Goal: Task Accomplishment & Management: Manage account settings

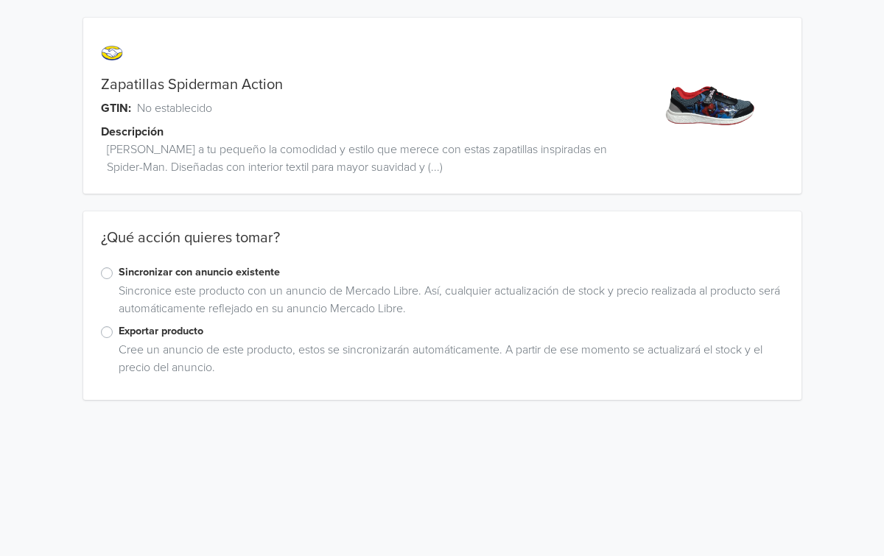
click at [119, 278] on label "Sincronizar con anuncio existente" at bounding box center [451, 272] width 665 height 16
click at [0, 0] on input "Sincronizar con anuncio existente" at bounding box center [0, 0] width 0 height 0
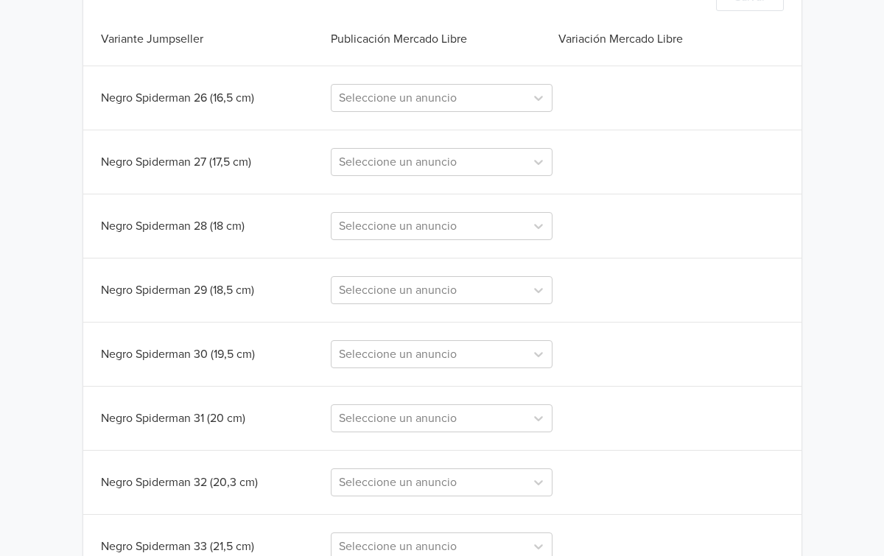
scroll to position [457, 0]
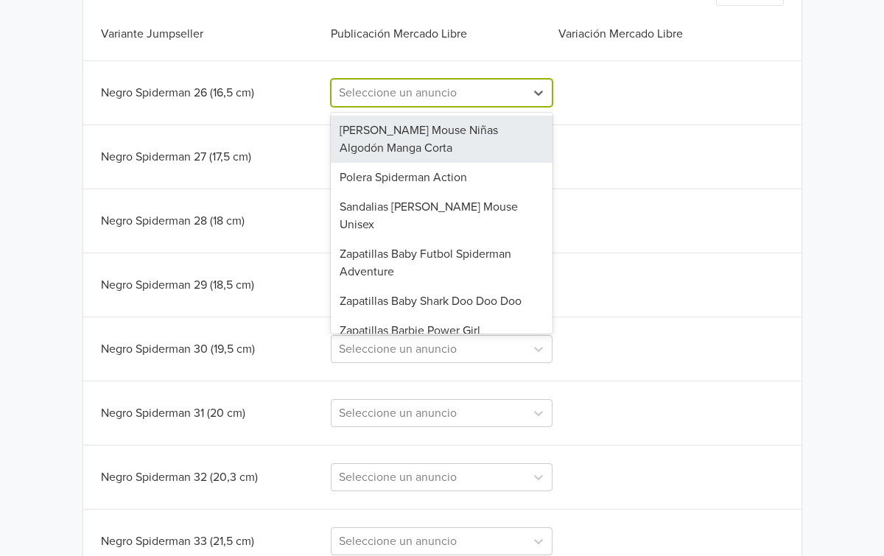
click at [471, 100] on div at bounding box center [428, 92] width 179 height 21
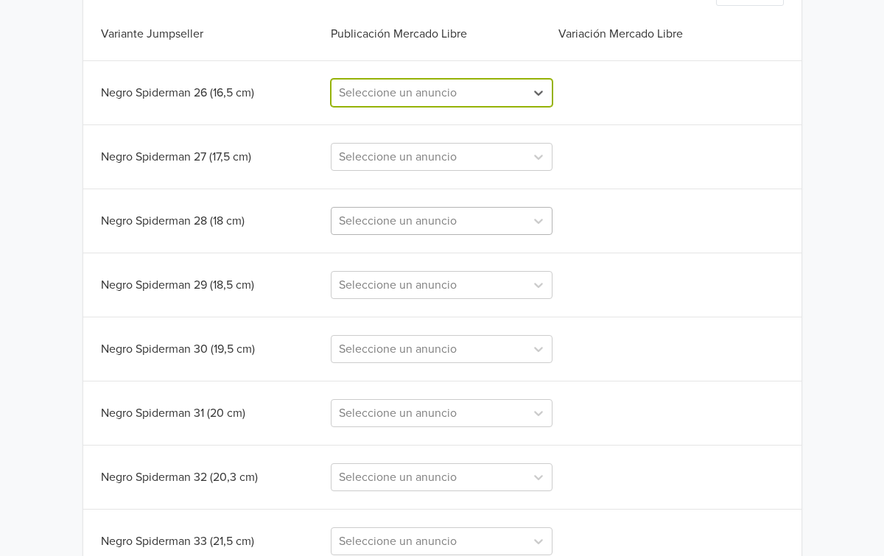
paste input "Zapatillas Spiderman Power"
type input "Zapatillas Spiderman Power"
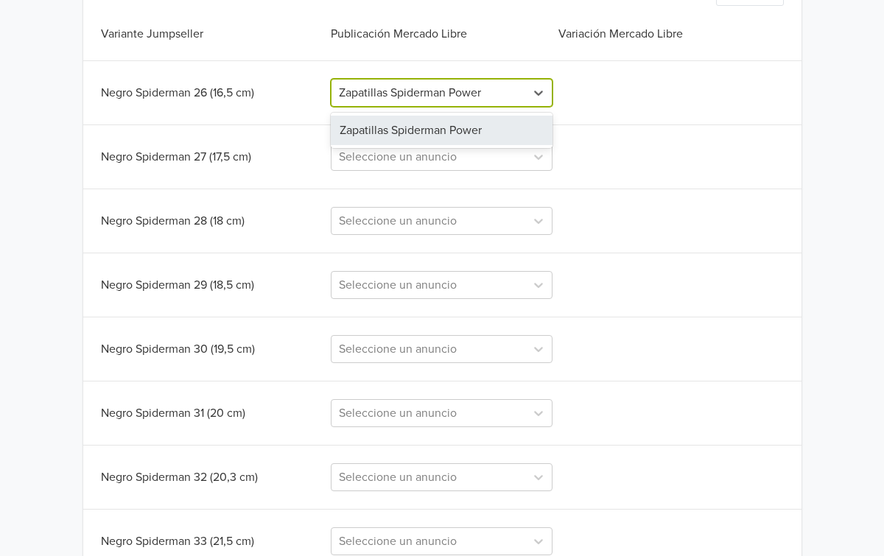
click at [419, 131] on div "Zapatillas Spiderman Power" at bounding box center [442, 130] width 222 height 29
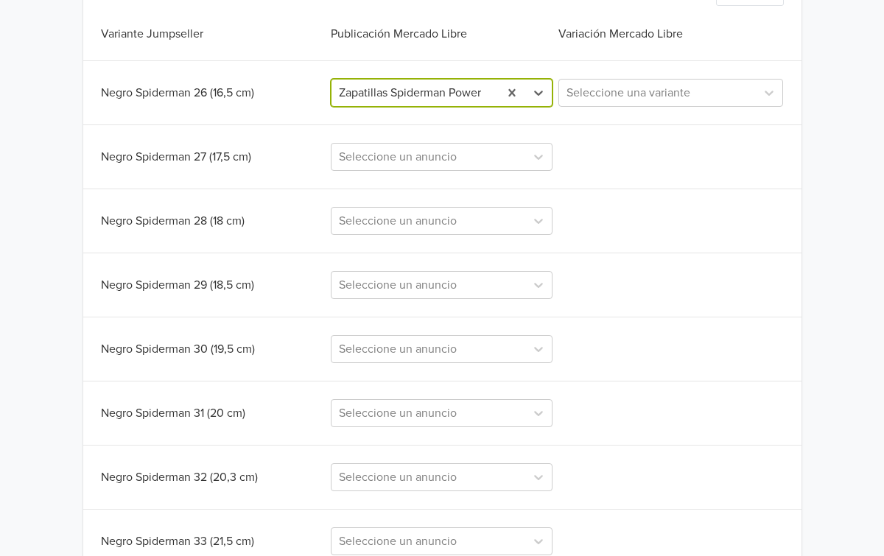
scroll to position [462, 0]
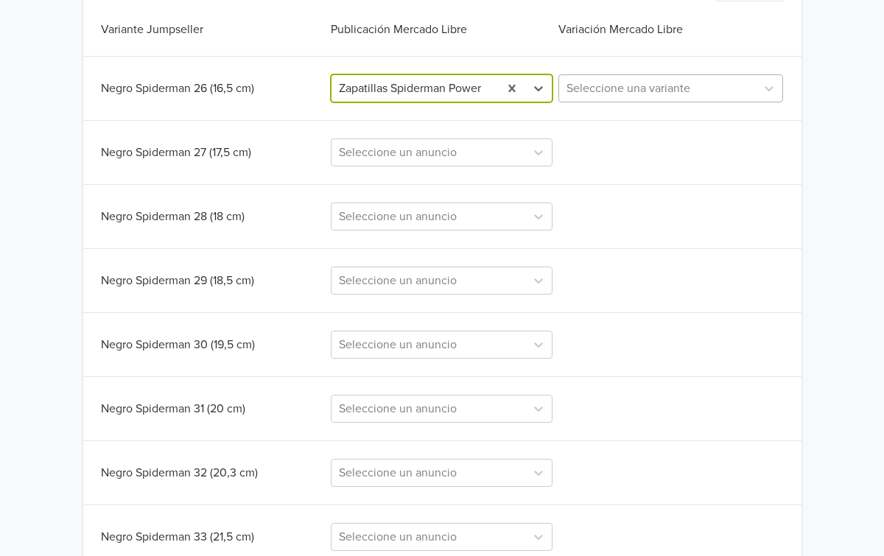
click at [674, 98] on div at bounding box center [657, 88] width 182 height 21
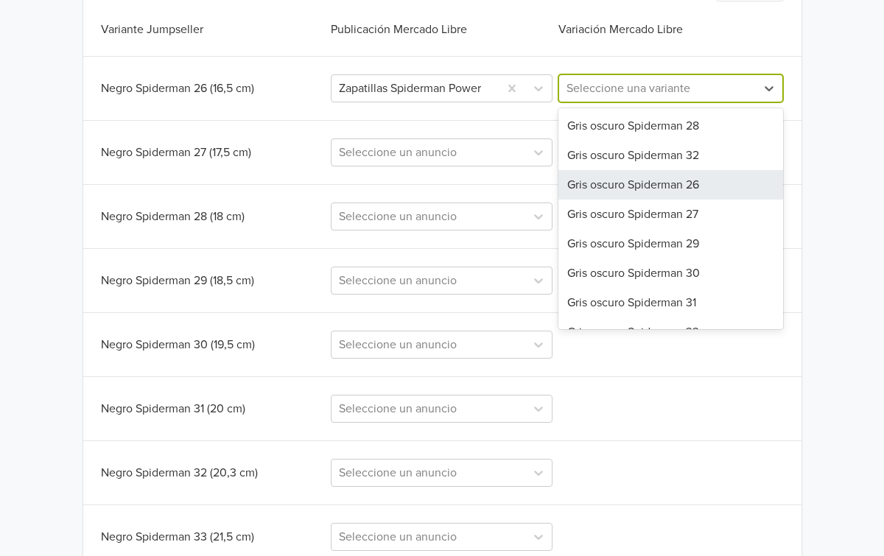
click at [680, 179] on div "Gris oscuro Spiderman 26" at bounding box center [670, 184] width 225 height 29
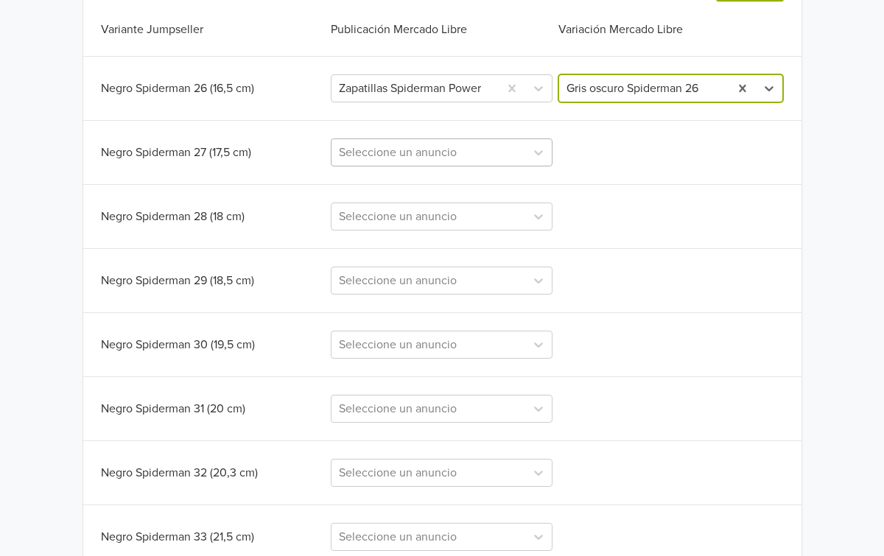
click at [496, 151] on div at bounding box center [428, 152] width 179 height 21
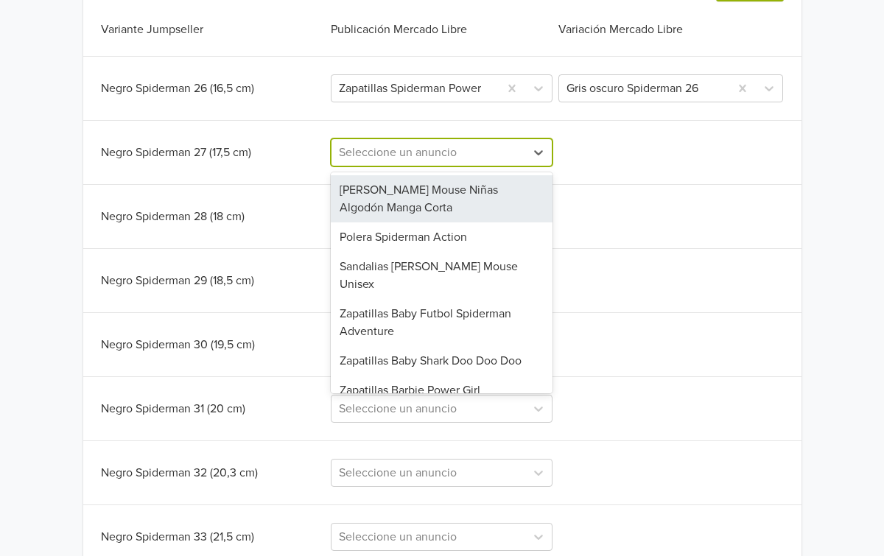
paste input "Zapatillas Spiderman Power"
type input "Zapatillas Spiderman Power"
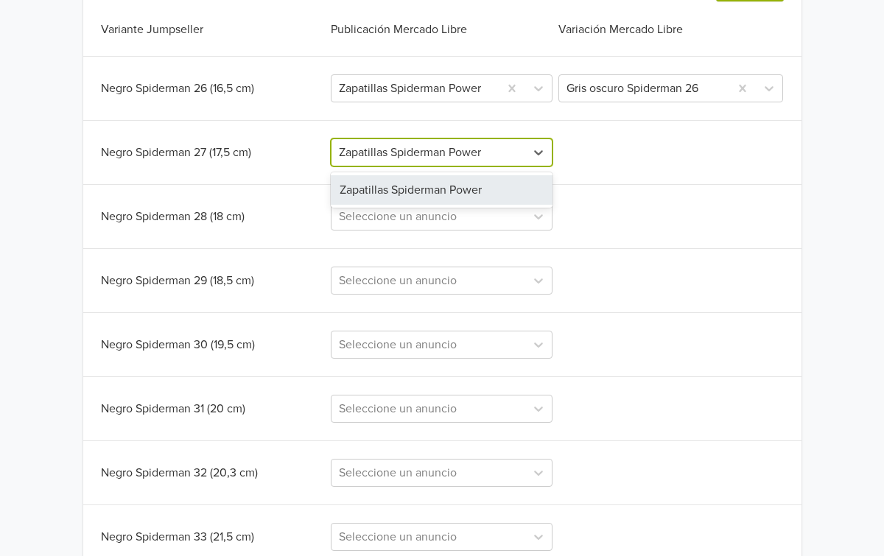
click at [463, 188] on div "Zapatillas Spiderman Power" at bounding box center [442, 189] width 222 height 29
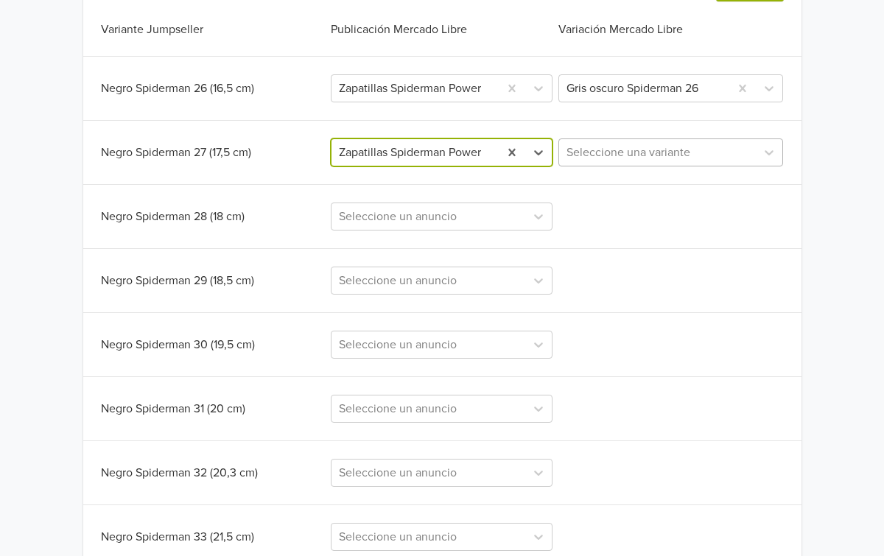
click at [638, 157] on div at bounding box center [657, 152] width 182 height 21
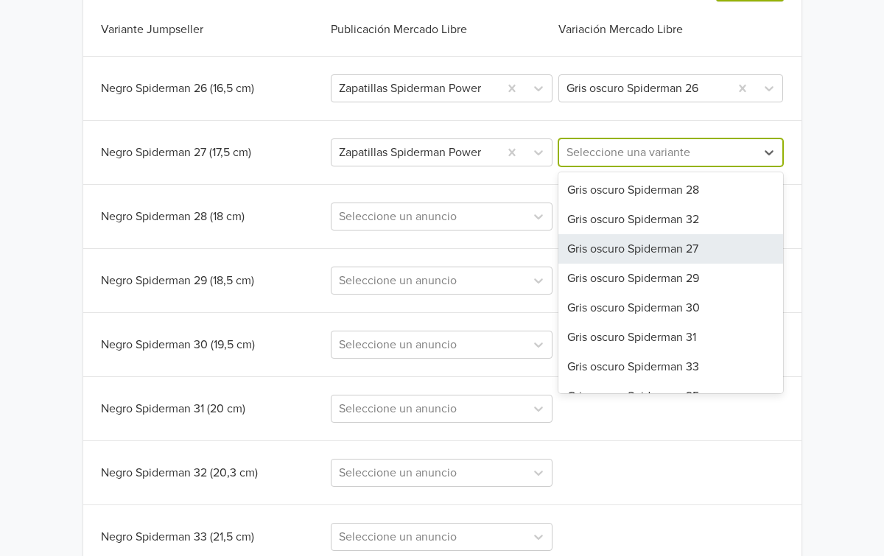
click at [639, 247] on div "Gris oscuro Spiderman 27" at bounding box center [670, 248] width 225 height 29
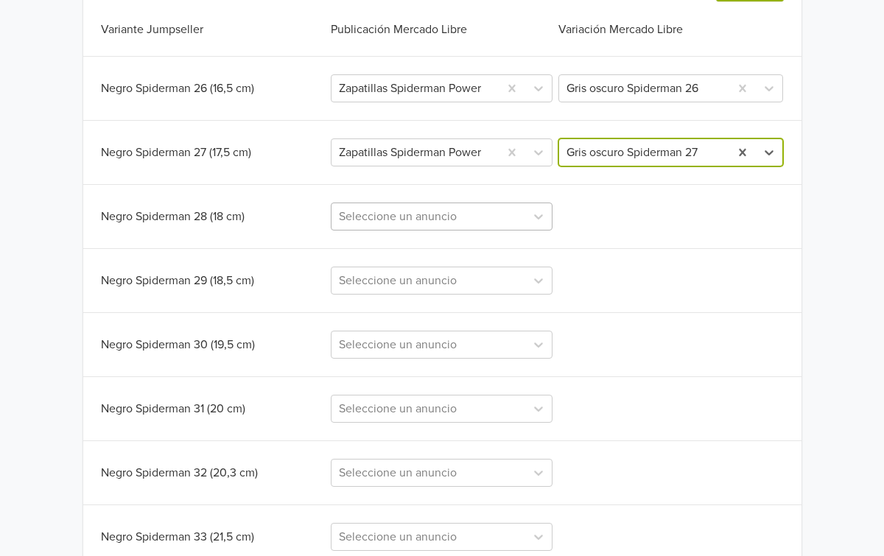
click at [465, 217] on div at bounding box center [428, 216] width 179 height 21
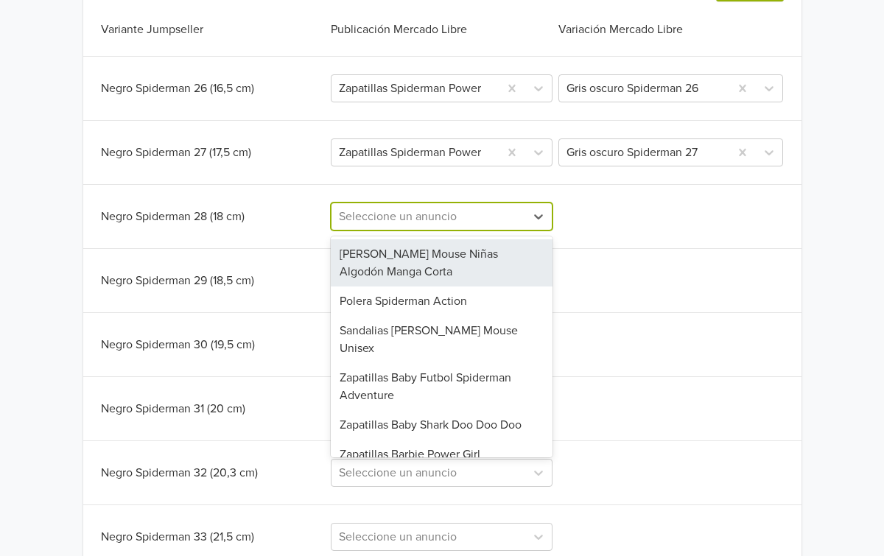
paste input "Zapatillas Spiderman Power"
type input "Zapatillas Spiderman Power"
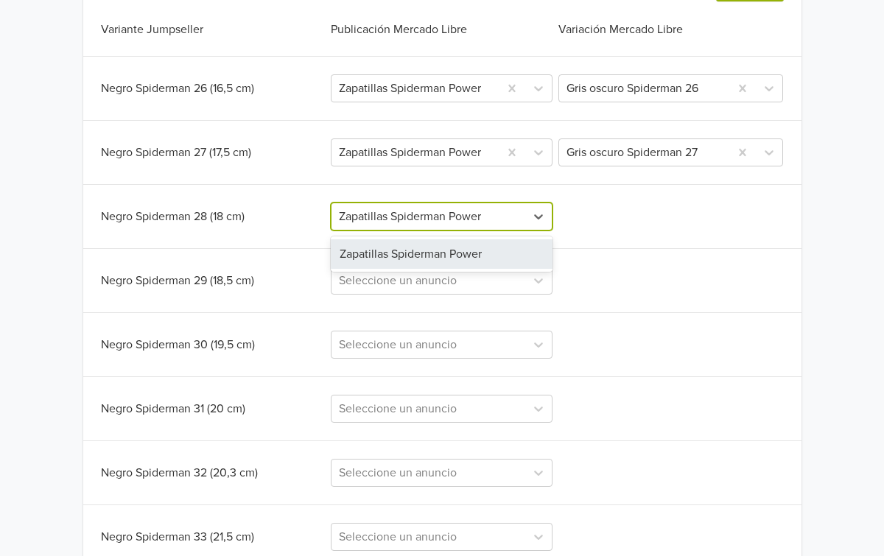
click at [468, 260] on div "Zapatillas Spiderman Power" at bounding box center [442, 253] width 222 height 29
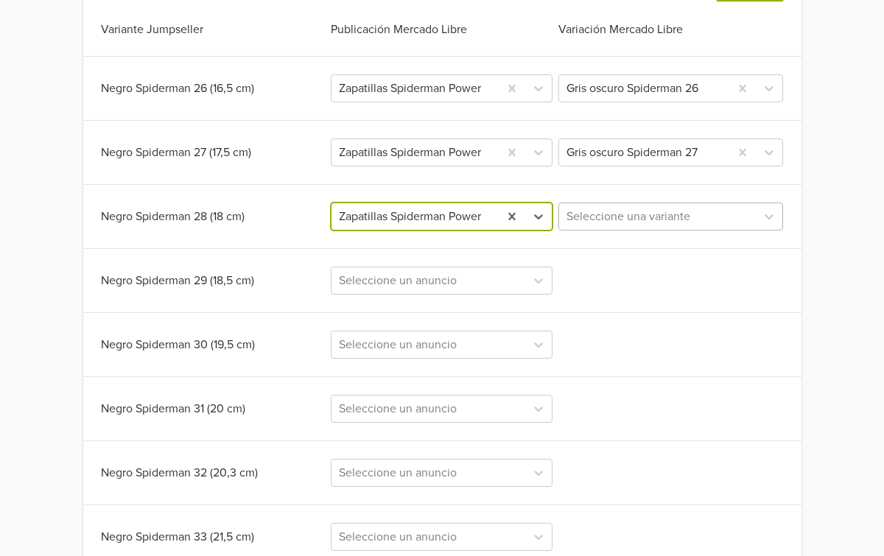
click at [607, 225] on div at bounding box center [657, 216] width 182 height 21
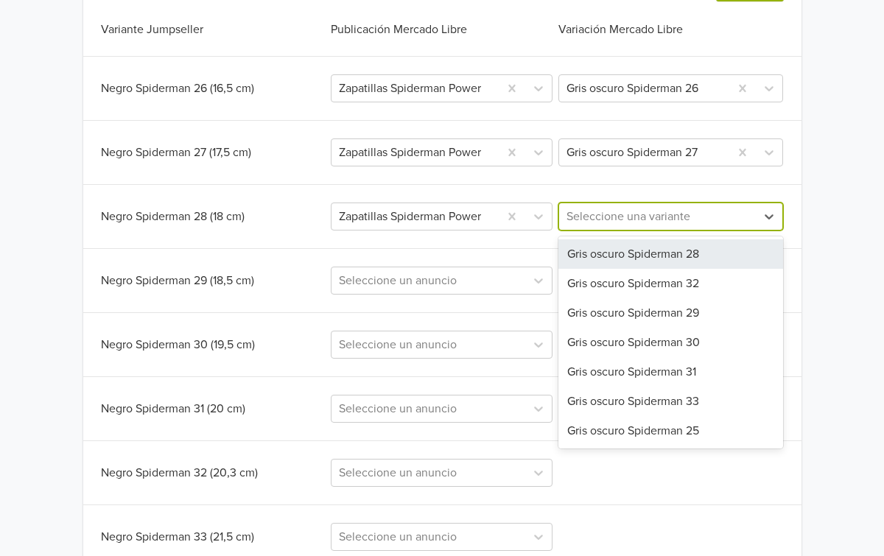
click at [641, 251] on div "Gris oscuro Spiderman 28" at bounding box center [670, 253] width 225 height 29
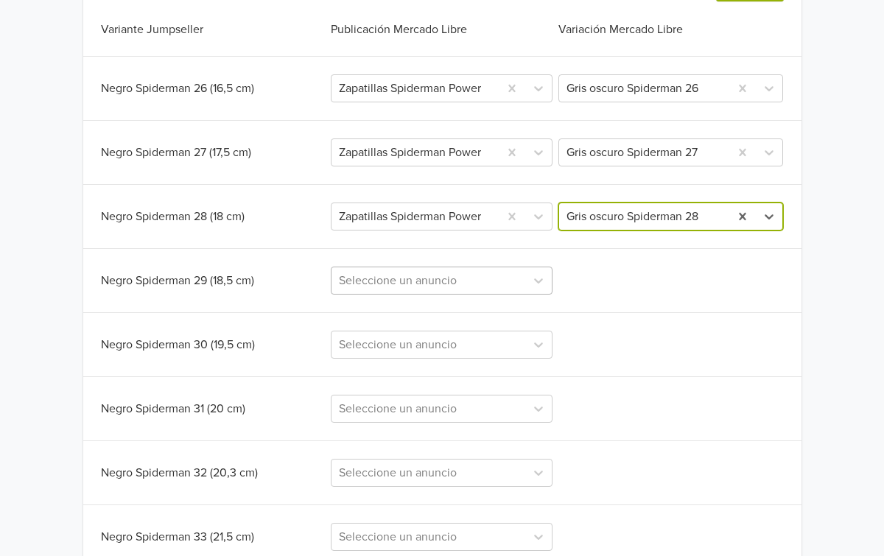
click at [496, 275] on div at bounding box center [428, 280] width 179 height 21
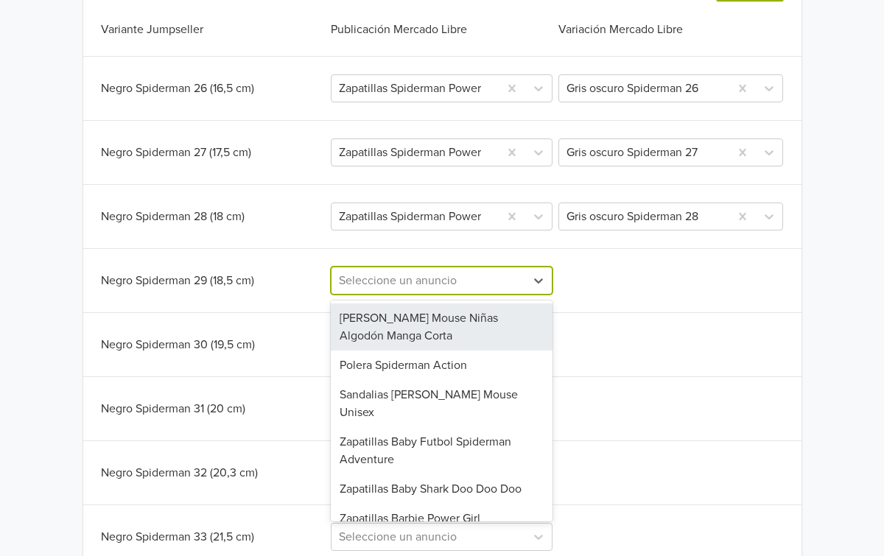
paste input "Zapatillas Spiderman Power"
type input "Zapatillas Spiderman Power"
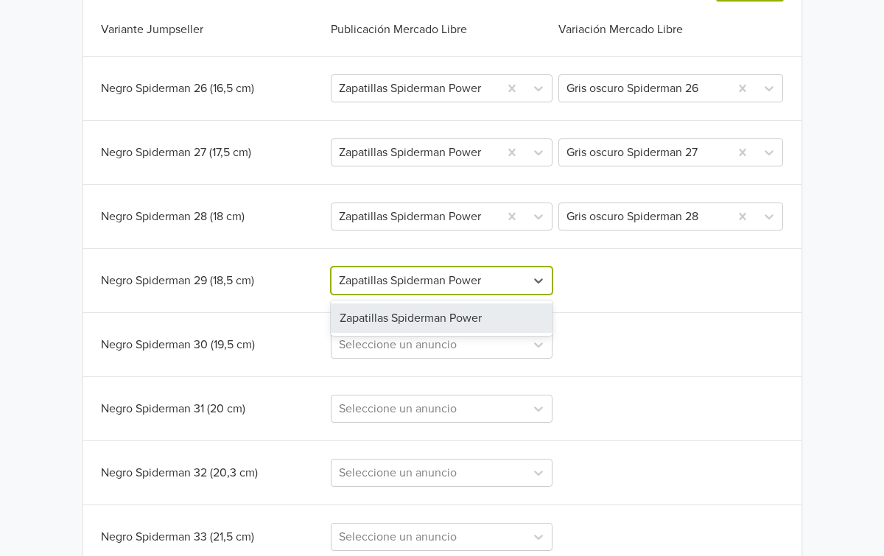
click at [493, 320] on div "Zapatillas Spiderman Power" at bounding box center [442, 317] width 222 height 29
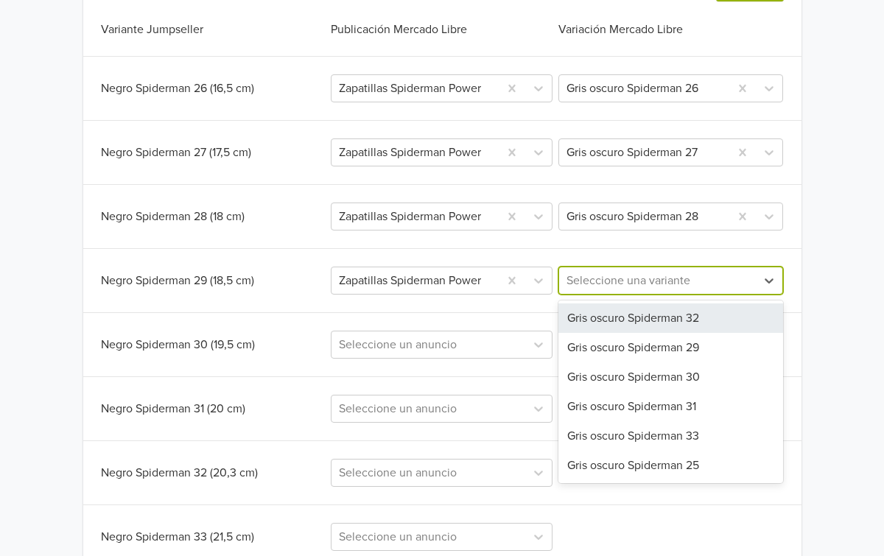
click at [649, 281] on div at bounding box center [657, 280] width 182 height 21
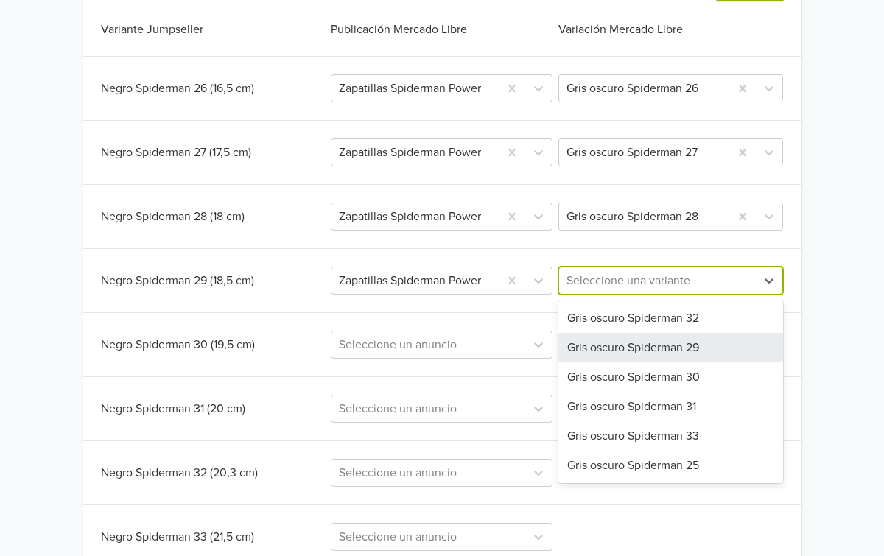
click at [660, 349] on div "Gris oscuro Spiderman 29" at bounding box center [670, 347] width 225 height 29
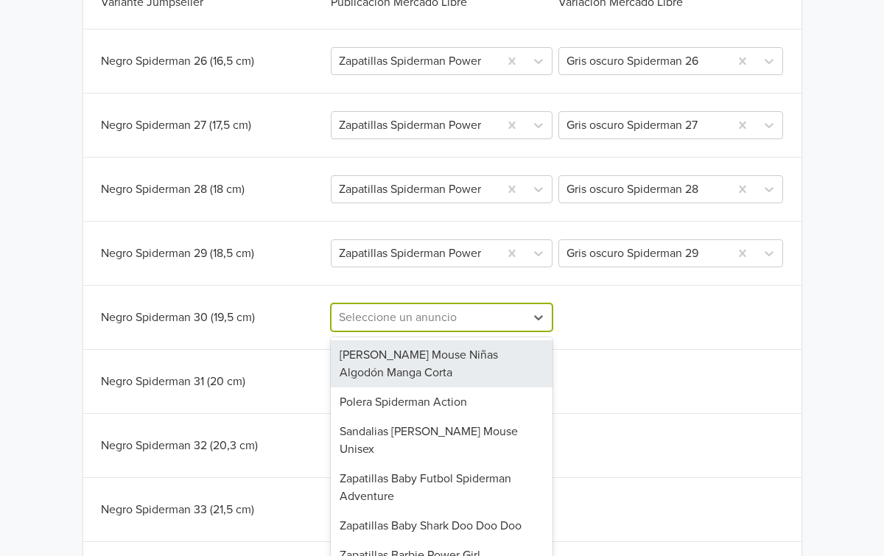
click at [505, 331] on div "Polera Minnie Mouse Niñas Algodón Manga Corta, 1 of 60. 60 results available. U…" at bounding box center [442, 317] width 222 height 28
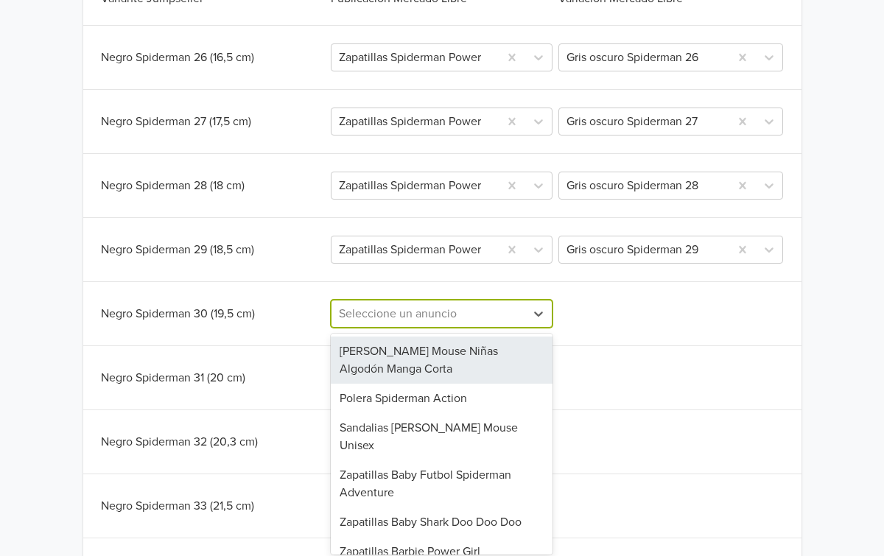
scroll to position [497, 0]
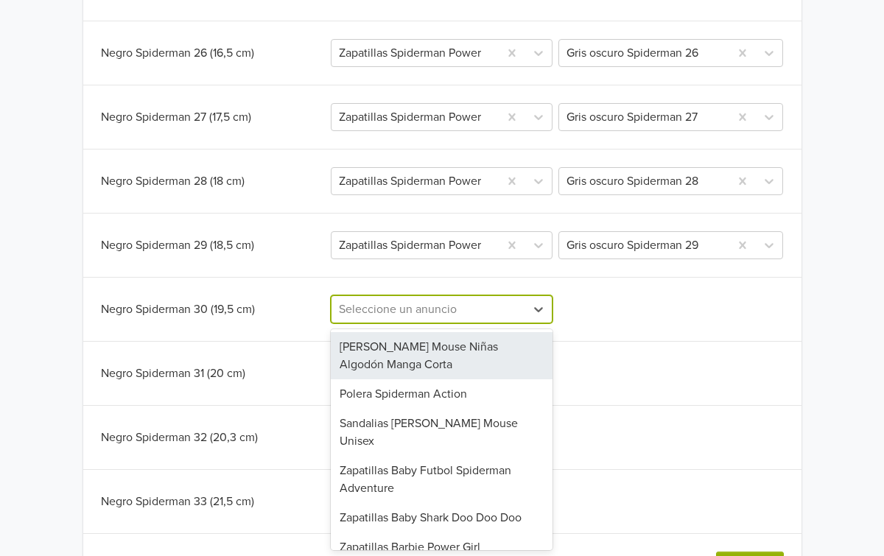
paste input "Zapatillas Spiderman Power"
type input "Zapatillas Spiderman Power"
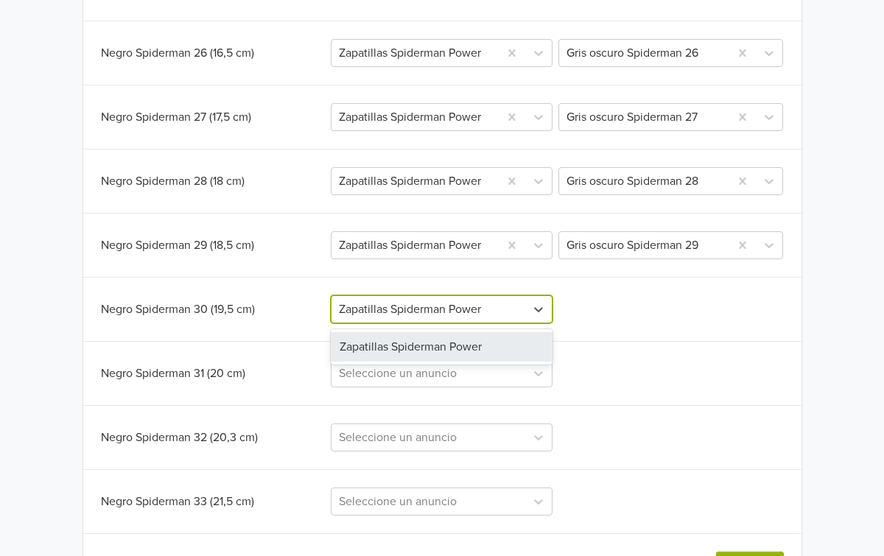
click at [485, 350] on div "Zapatillas Spiderman Power" at bounding box center [442, 346] width 222 height 29
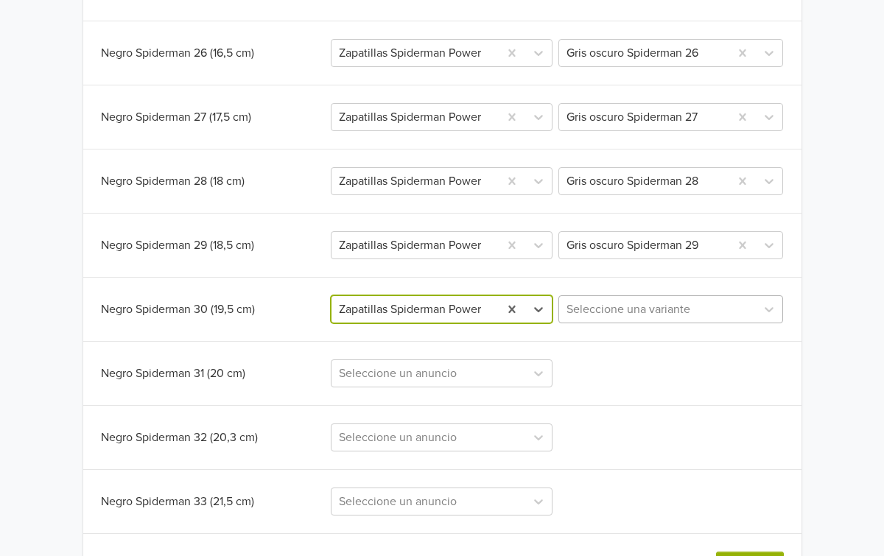
click at [616, 316] on div at bounding box center [657, 309] width 182 height 21
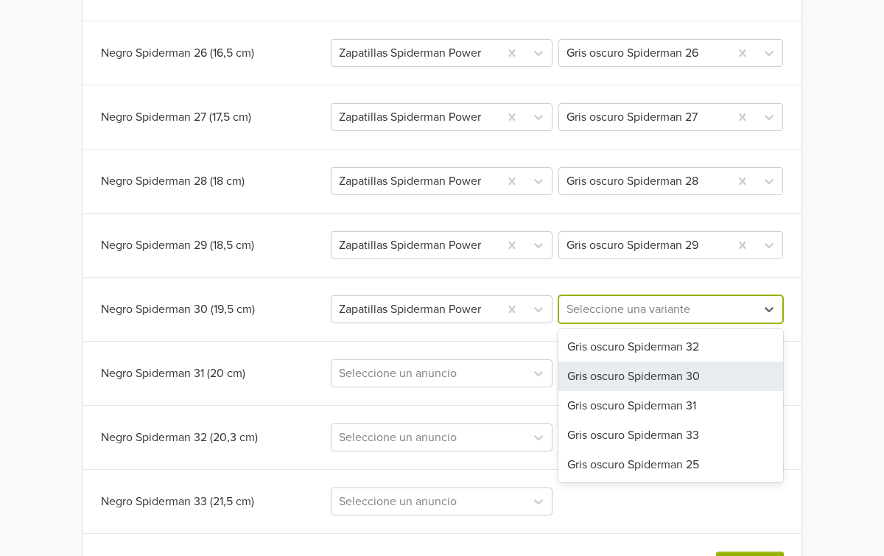
click at [638, 367] on div "Gris oscuro Spiderman 30" at bounding box center [670, 376] width 225 height 29
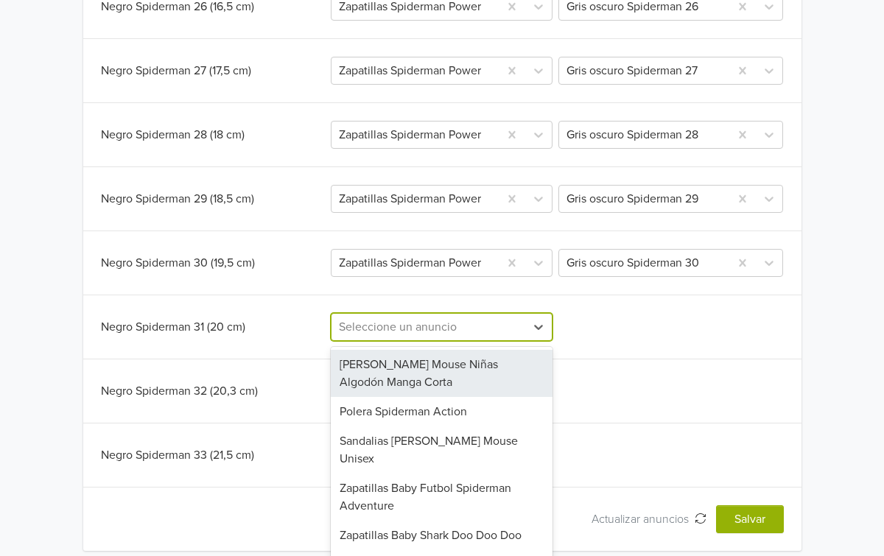
click at [513, 341] on div "Polera Minnie Mouse Niñas Algodón Manga Corta, 1 of 60. 60 results available. U…" at bounding box center [442, 327] width 222 height 28
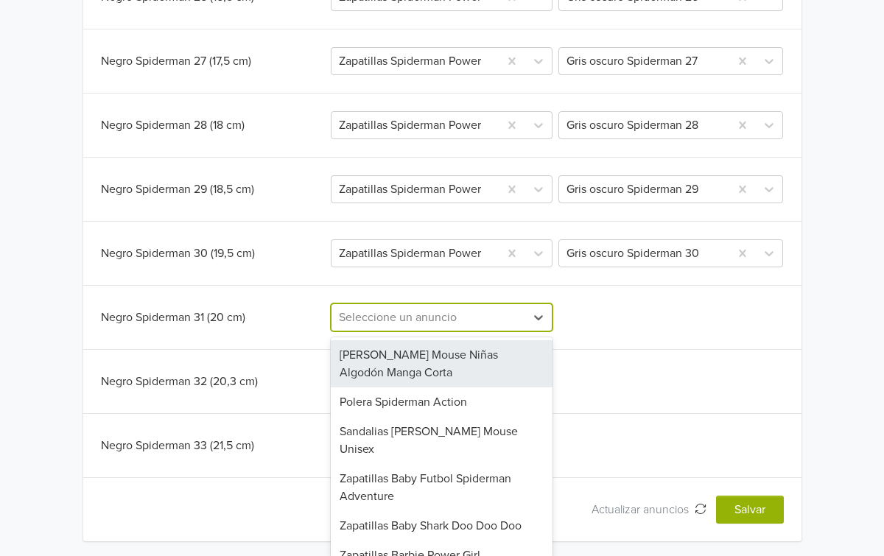
scroll to position [556, 0]
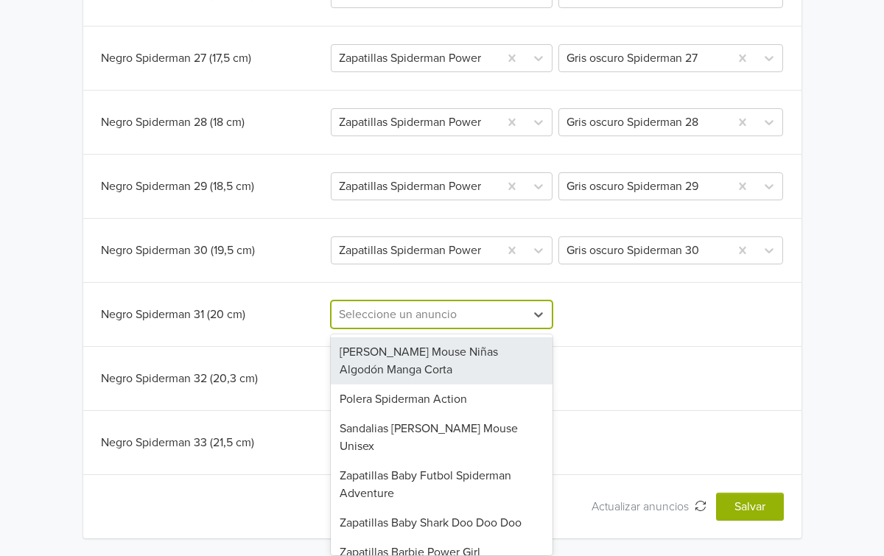
paste input "Zapatillas Spiderman Power"
type input "Zapatillas Spiderman Power"
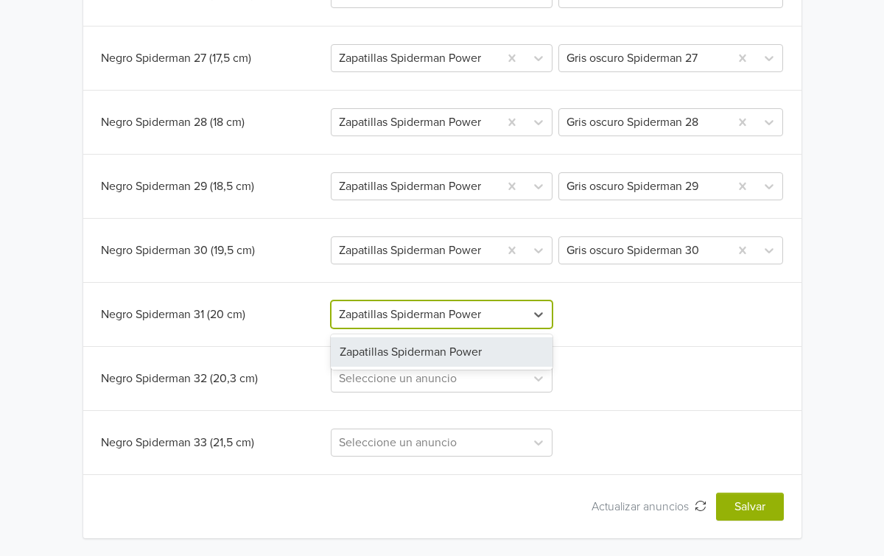
click at [485, 346] on div "Zapatillas Spiderman Power" at bounding box center [442, 351] width 222 height 29
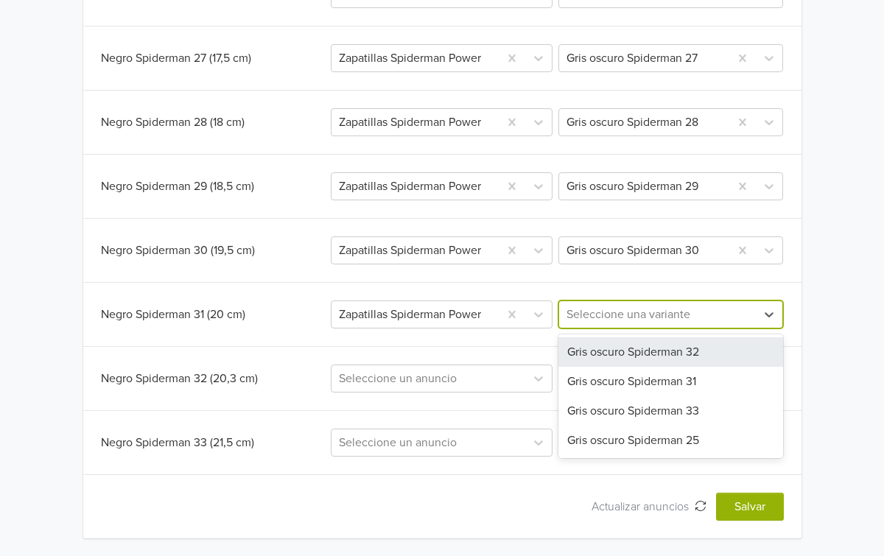
click at [630, 314] on div at bounding box center [657, 314] width 182 height 21
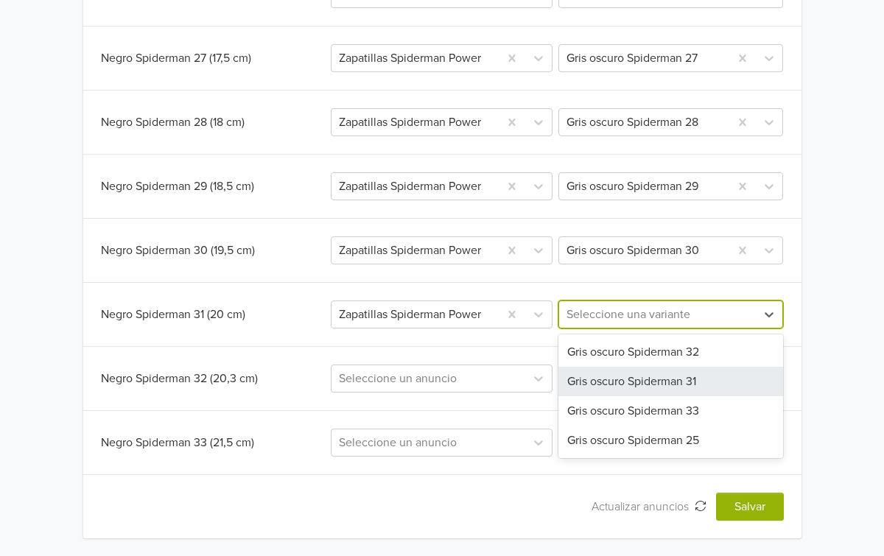
click at [646, 378] on div "Gris oscuro Spiderman 31" at bounding box center [670, 381] width 225 height 29
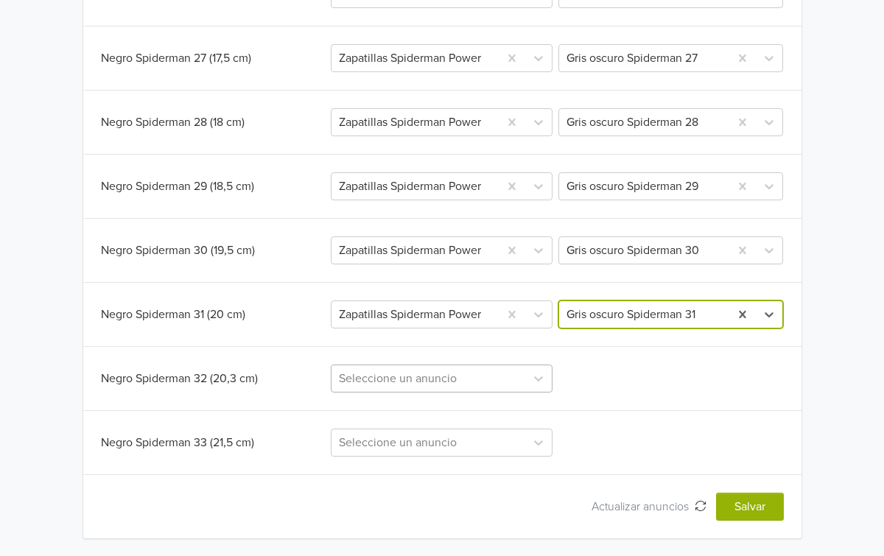
click at [513, 376] on div at bounding box center [428, 378] width 179 height 21
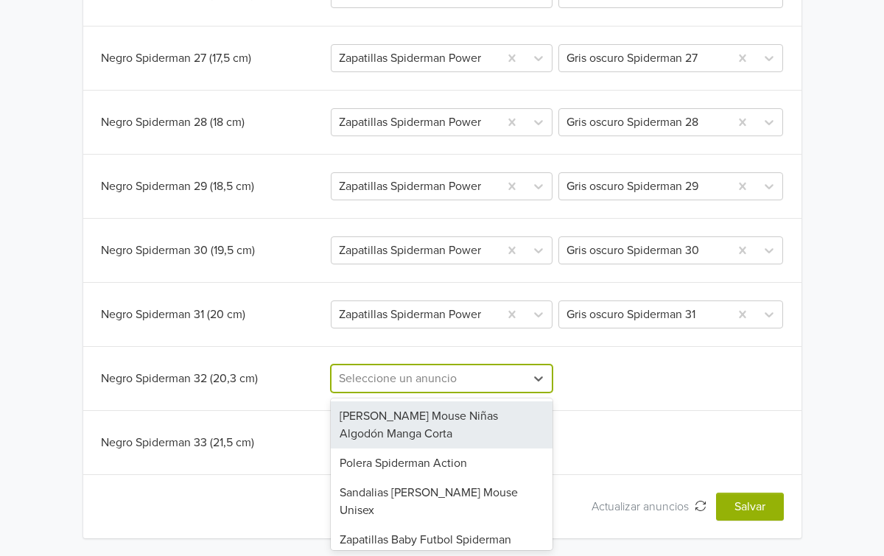
paste input "Zapatillas Spiderman Power"
type input "Zapatillas Spiderman Power"
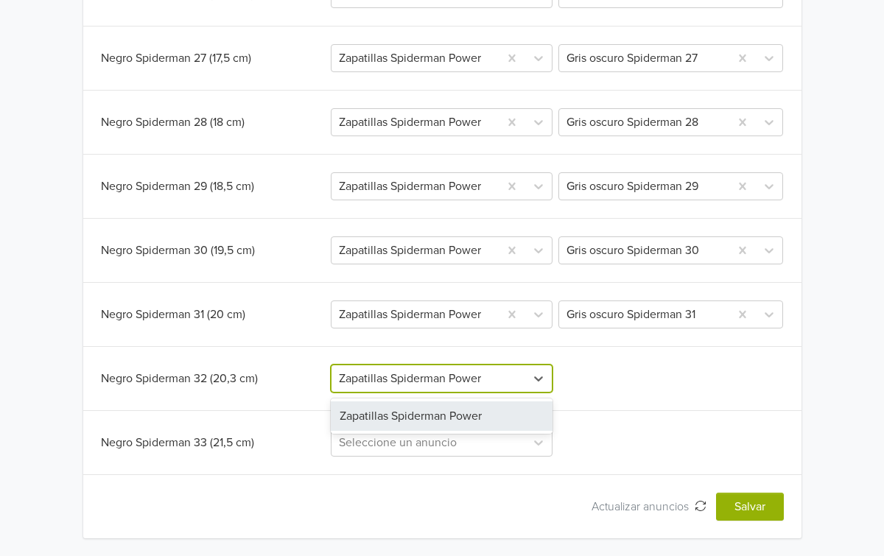
click at [484, 409] on div "Zapatillas Spiderman Power" at bounding box center [442, 415] width 222 height 29
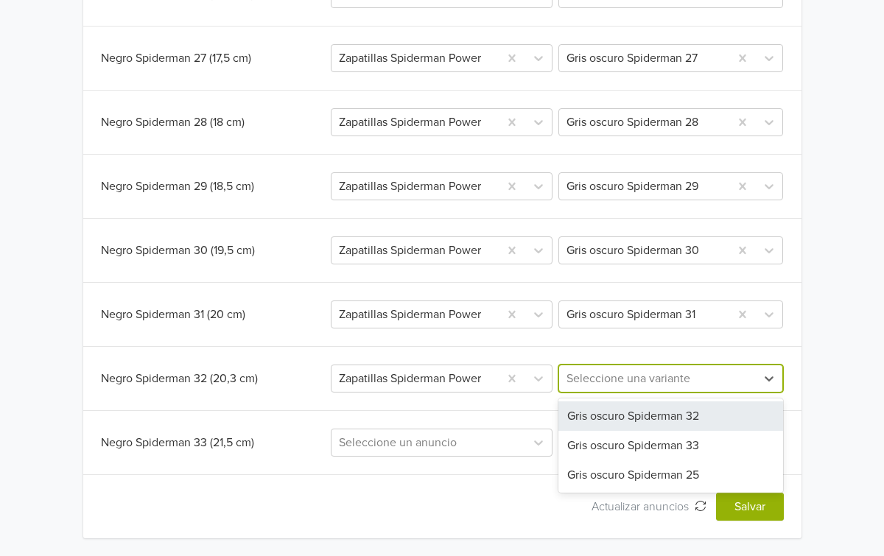
click at [662, 379] on div at bounding box center [657, 378] width 182 height 21
click at [655, 417] on div "Gris oscuro Spiderman 32" at bounding box center [670, 415] width 225 height 29
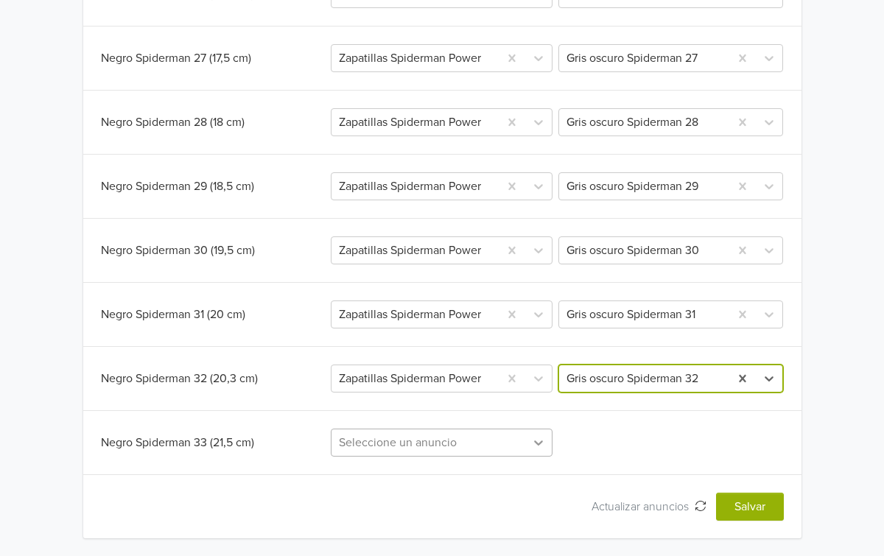
click at [530, 440] on div "Seleccione un anuncio" at bounding box center [442, 443] width 222 height 28
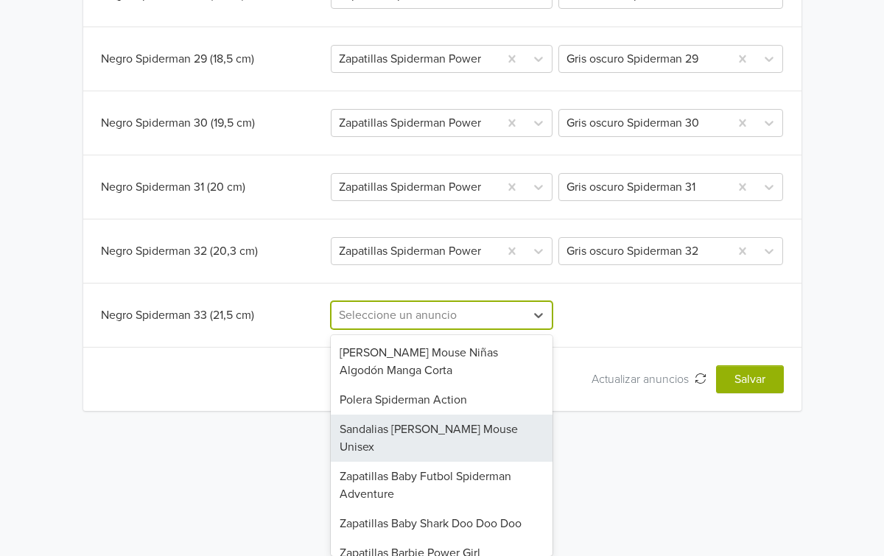
paste input "Zapatillas Spiderman Power"
type input "Zapatillas Spiderman Power"
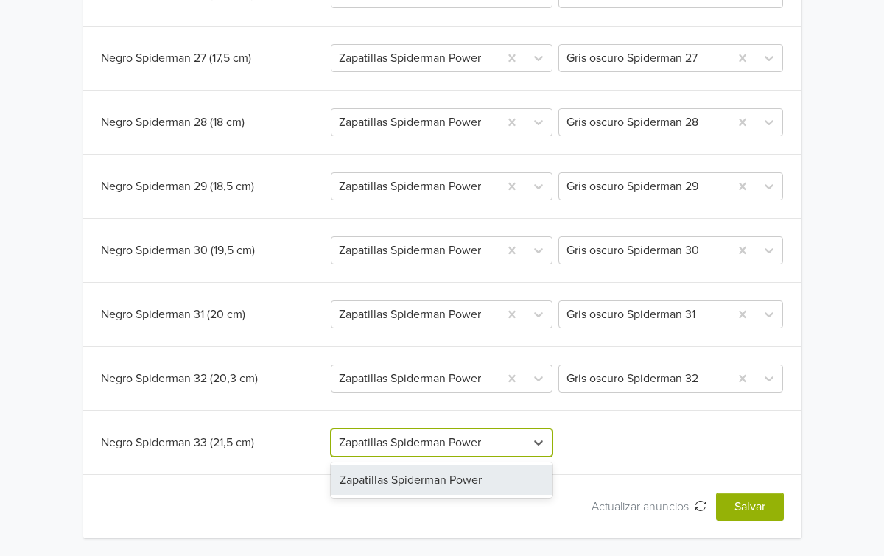
drag, startPoint x: 462, startPoint y: 475, endPoint x: 501, endPoint y: 469, distance: 39.5
click at [462, 475] on div "Zapatillas Spiderman Power" at bounding box center [442, 479] width 222 height 29
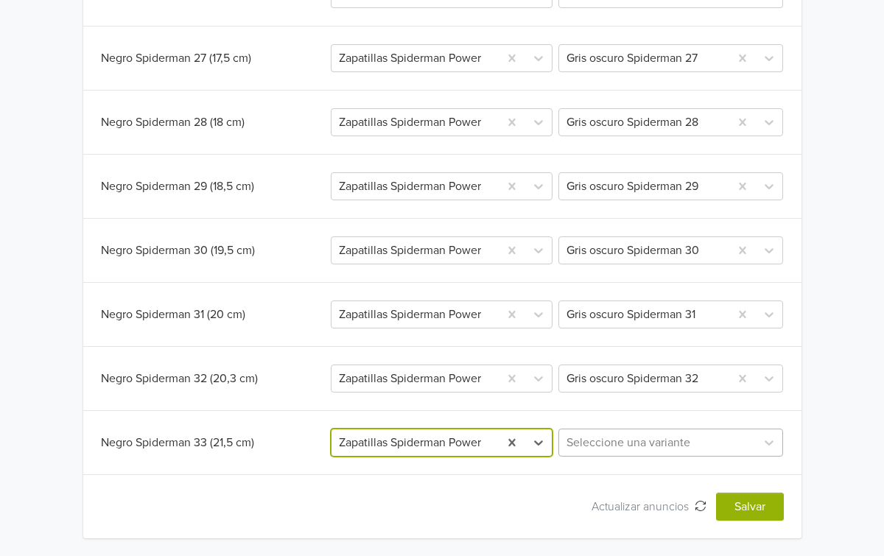
click at [630, 449] on div at bounding box center [657, 442] width 182 height 21
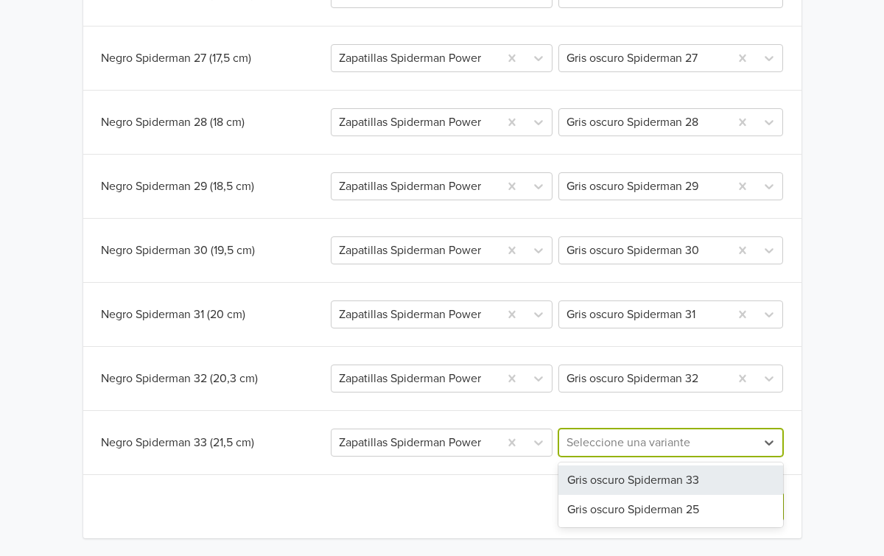
click at [627, 476] on div "Gris oscuro Spiderman 33" at bounding box center [670, 479] width 225 height 29
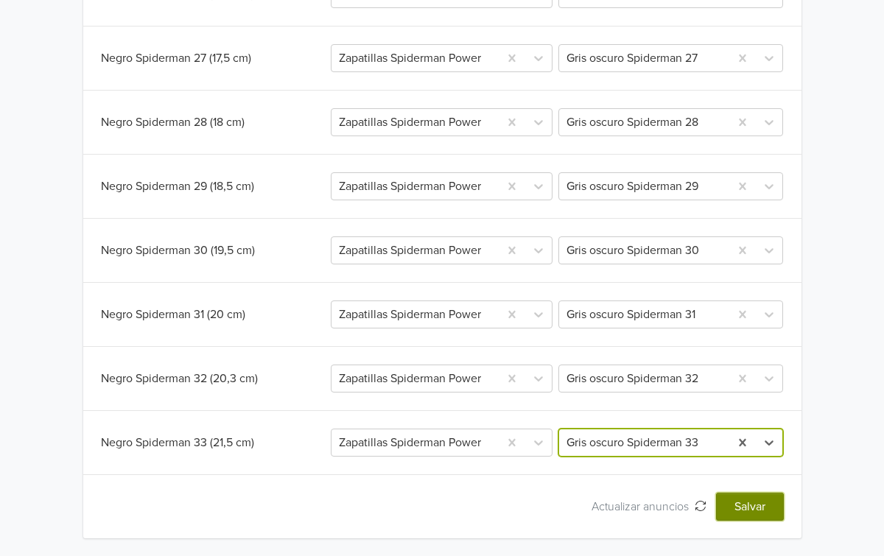
click at [741, 507] on button "Salvar" at bounding box center [750, 507] width 68 height 28
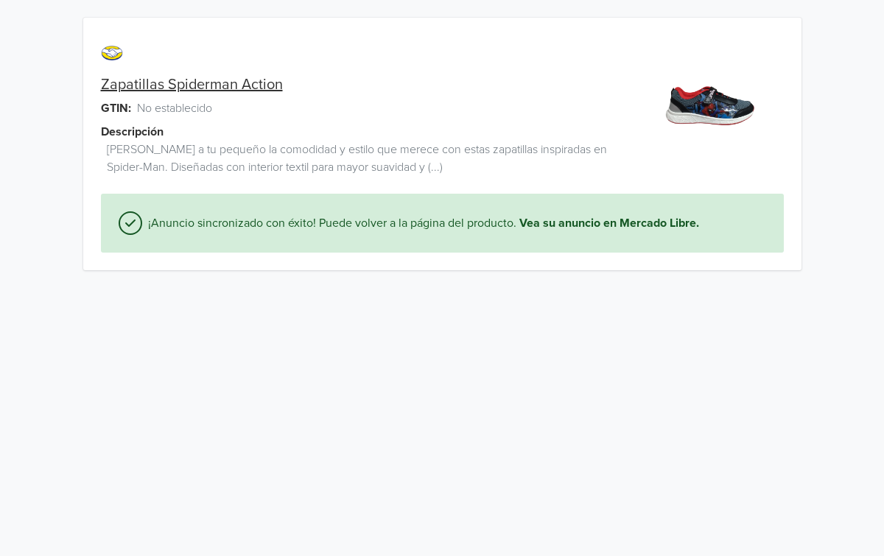
scroll to position [0, 0]
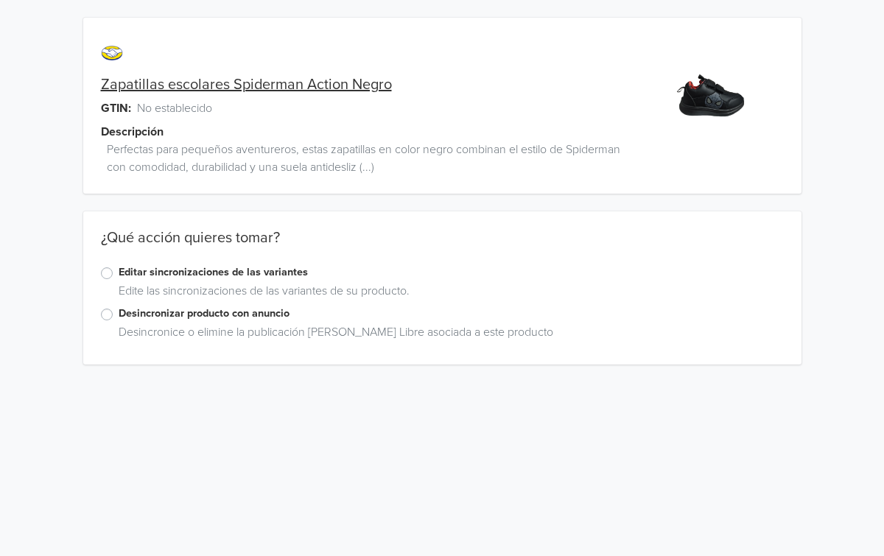
click at [119, 273] on label "Editar sincronizaciones de las variantes" at bounding box center [451, 272] width 665 height 16
click at [0, 0] on input "Editar sincronizaciones de las variantes" at bounding box center [0, 0] width 0 height 0
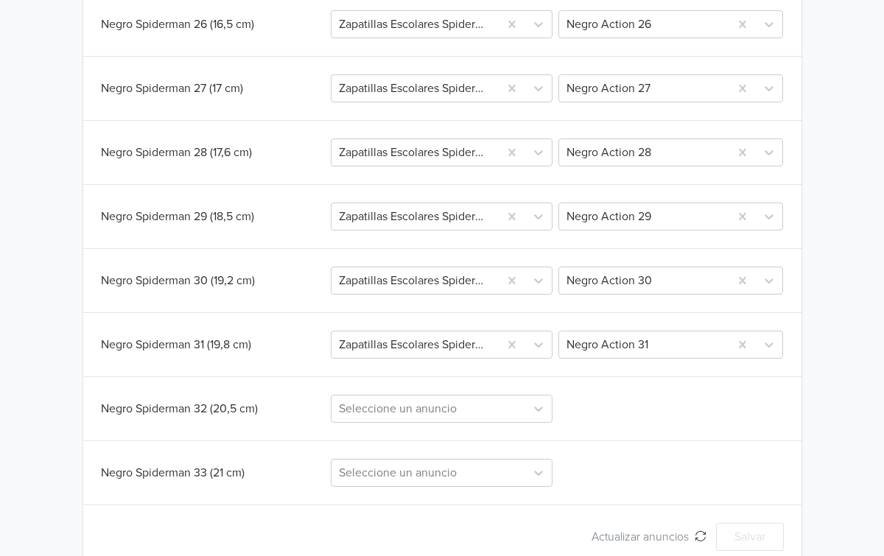
scroll to position [649, 0]
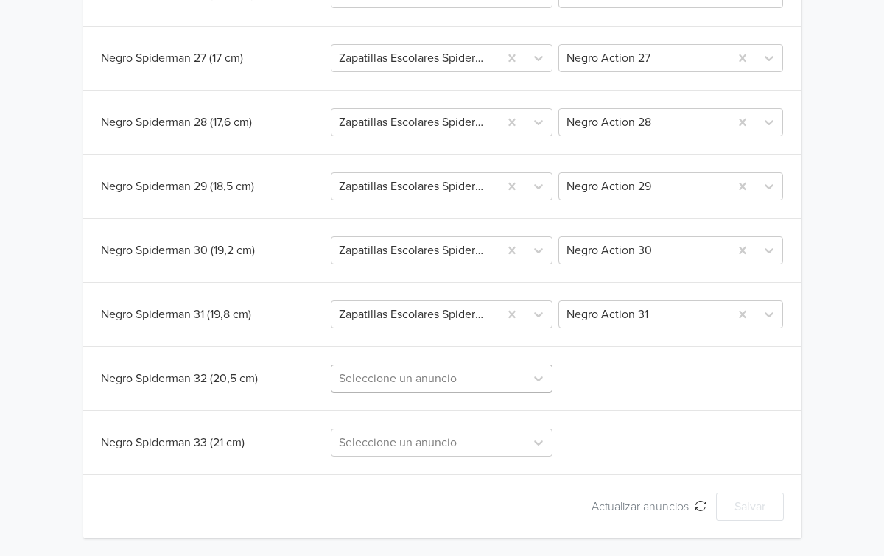
click at [507, 383] on div at bounding box center [428, 378] width 179 height 21
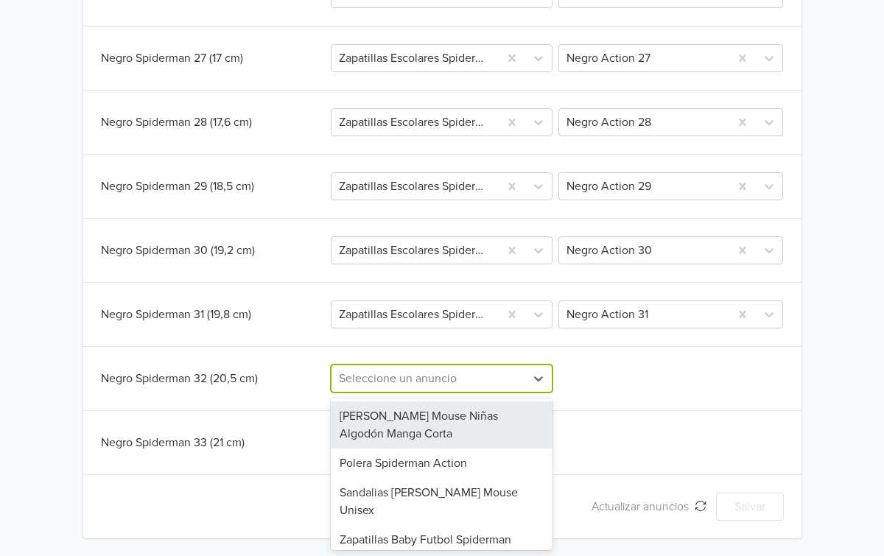
paste input "Zapatillas escolares Spiderman Action Negro"
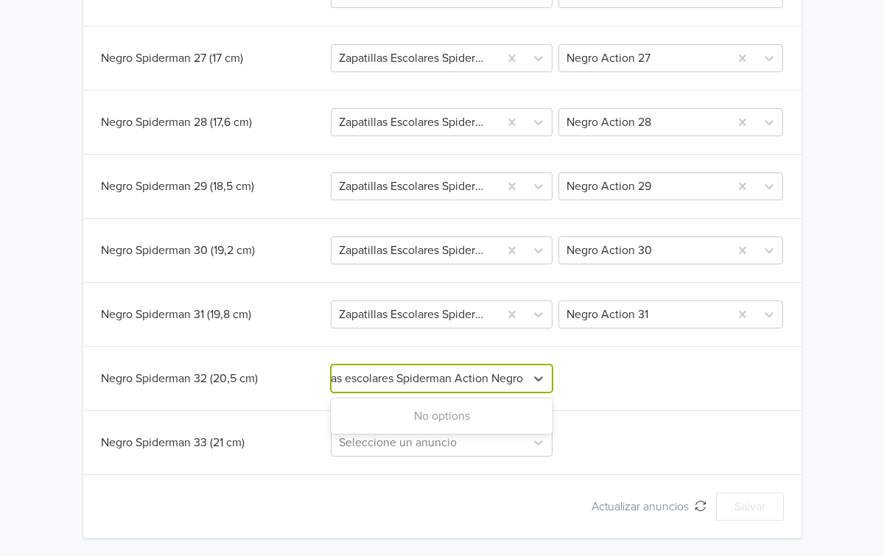
type input "Zapatillas escolares Spiderman Action Negro"
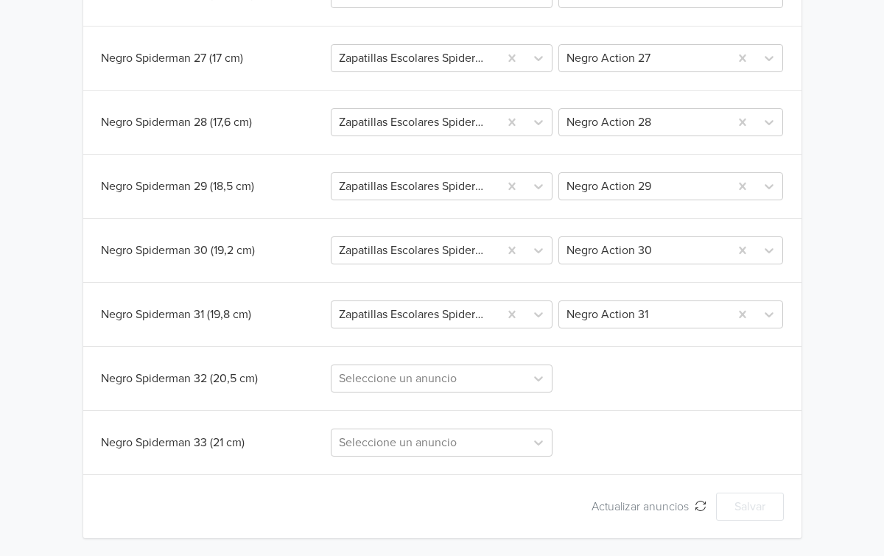
click at [574, 381] on div "Negro Spiderman 32 (20,5 cm) Seleccione un anuncio" at bounding box center [442, 378] width 683 height 28
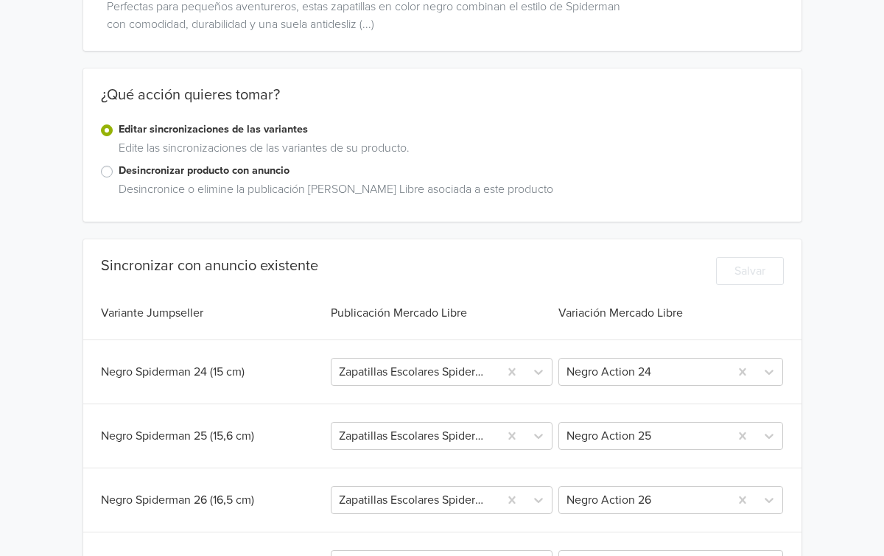
scroll to position [141, 0]
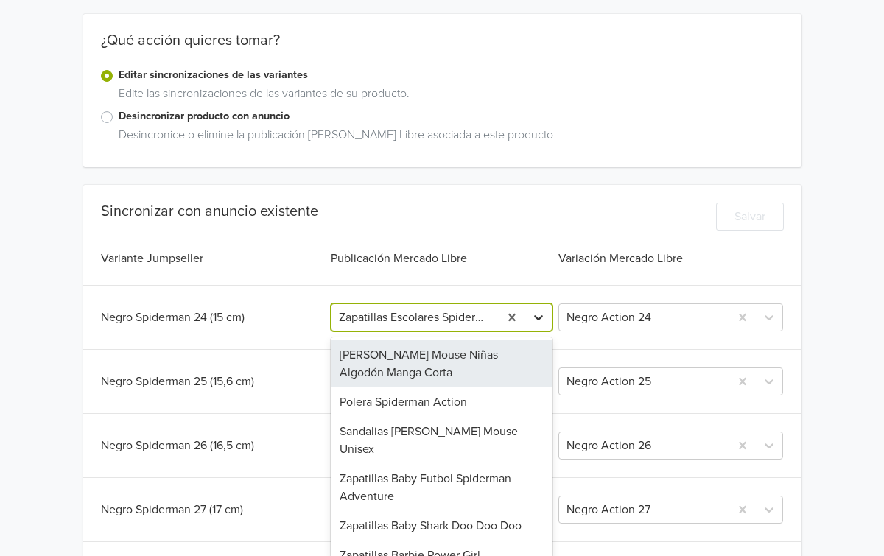
click at [541, 331] on div "Polera Minnie Mouse Niñas Algodón Manga Corta, 1 of 61. 61 results available. U…" at bounding box center [442, 317] width 222 height 28
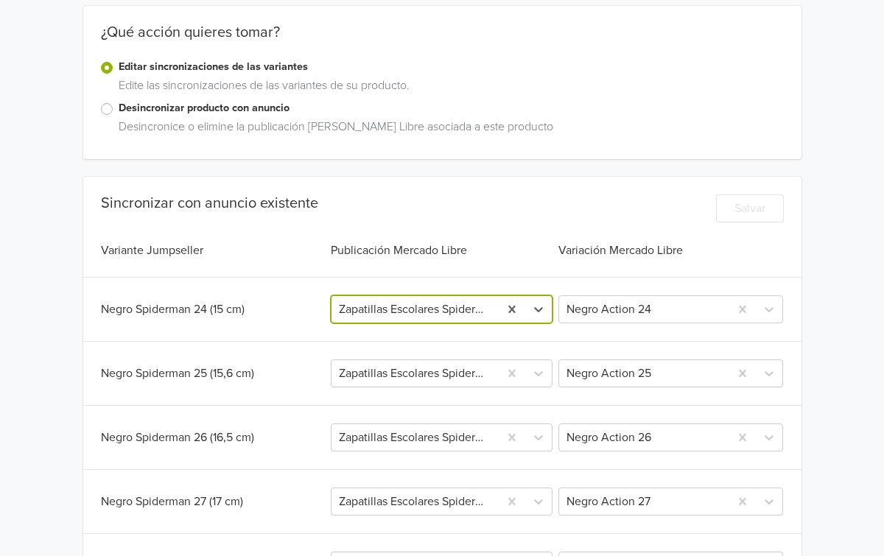
click at [440, 307] on div at bounding box center [415, 309] width 152 height 21
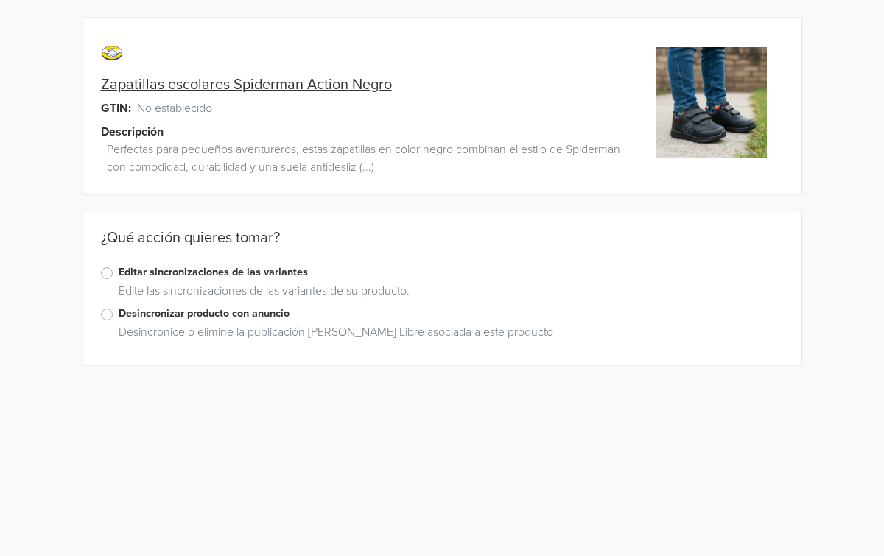
click at [113, 272] on div "Editar sincronizaciones de las variantes" at bounding box center [442, 273] width 683 height 18
click at [119, 274] on label "Editar sincronizaciones de las variantes" at bounding box center [451, 272] width 665 height 16
click at [0, 0] on input "Editar sincronizaciones de las variantes" at bounding box center [0, 0] width 0 height 0
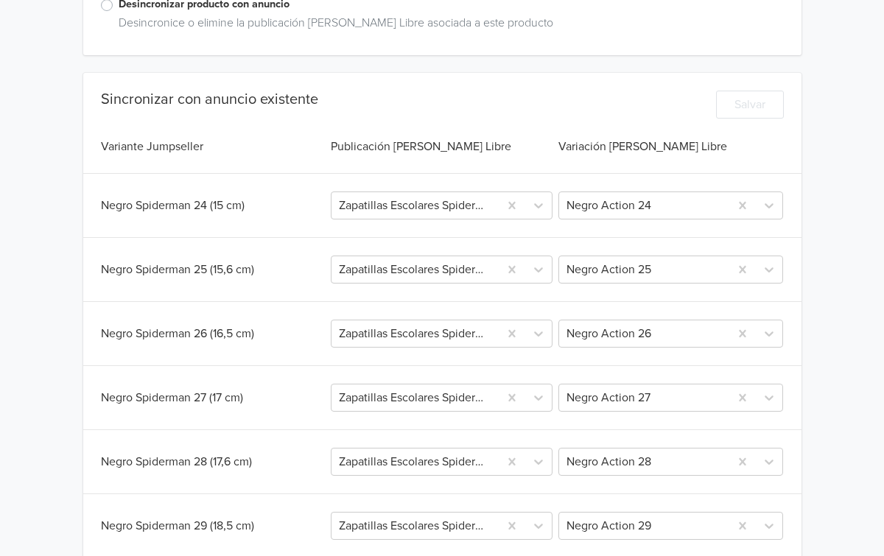
scroll to position [325, 0]
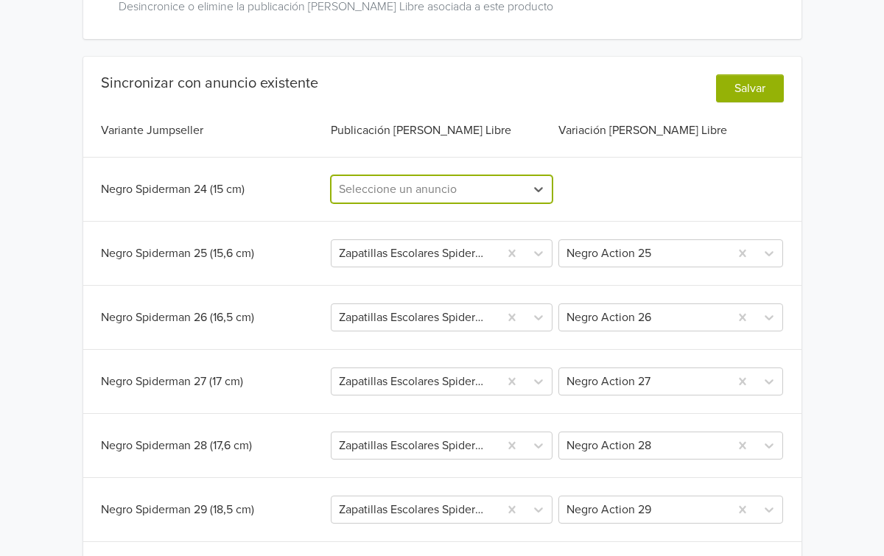
paste input "Zapatillas escolares Spiderman Action Negro"
type input "Zapatillas escolares Spiderman Action Negro"
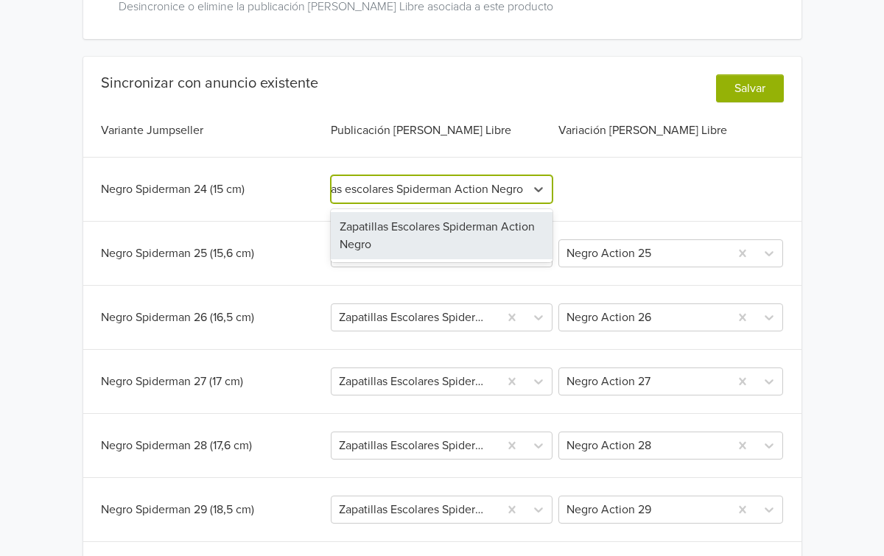
click at [412, 226] on div "Zapatillas Escolares Spiderman Action Negro" at bounding box center [442, 235] width 222 height 47
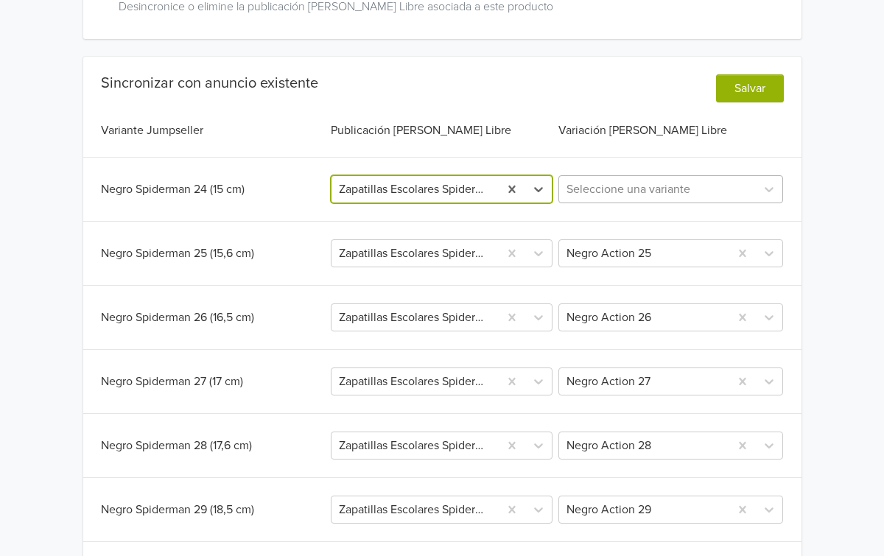
click at [743, 192] on div at bounding box center [657, 189] width 182 height 21
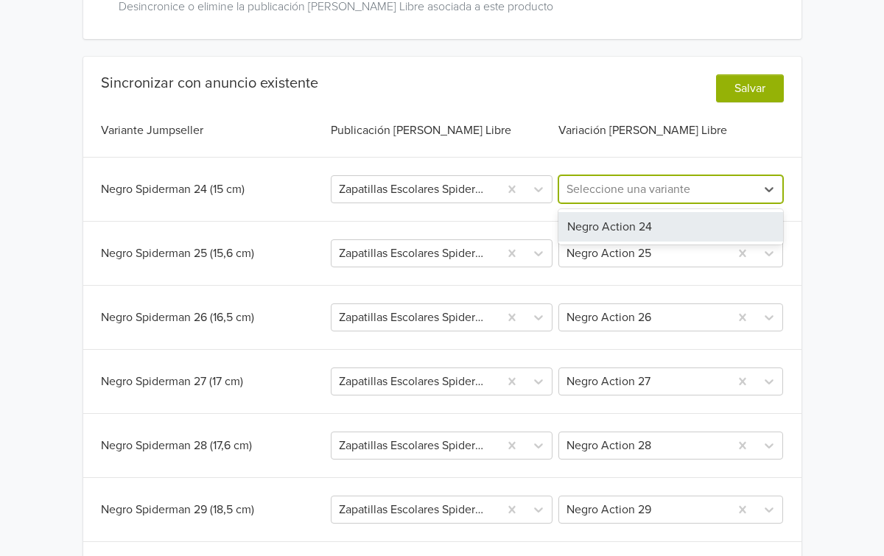
click at [652, 228] on div "Negro Action 24" at bounding box center [670, 226] width 225 height 29
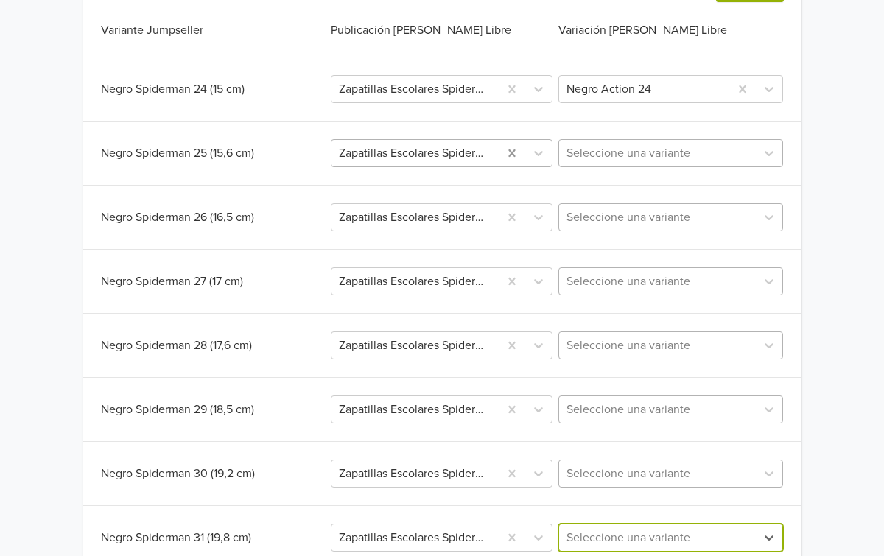
scroll to position [431, 0]
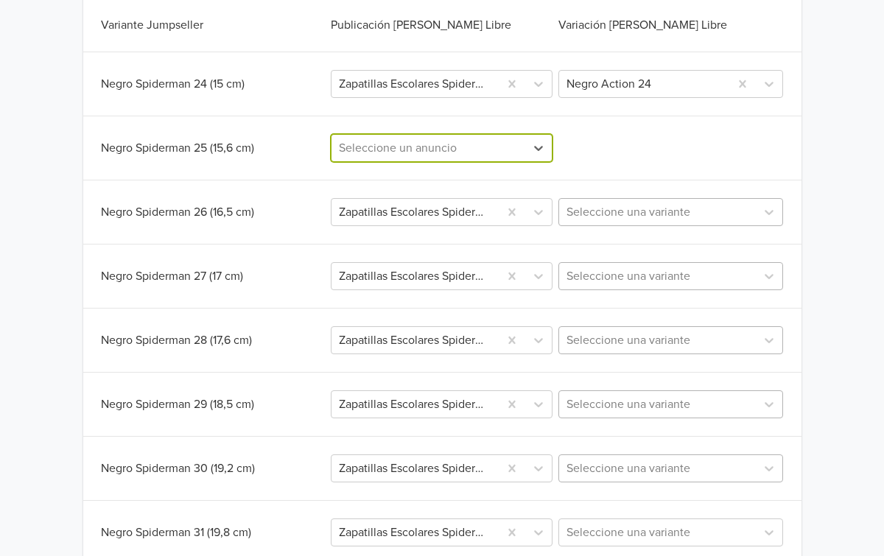
paste input "Zapatillas escolares Spiderman Action Negro"
type input "Zapatillas escolares Spiderman Action Negro"
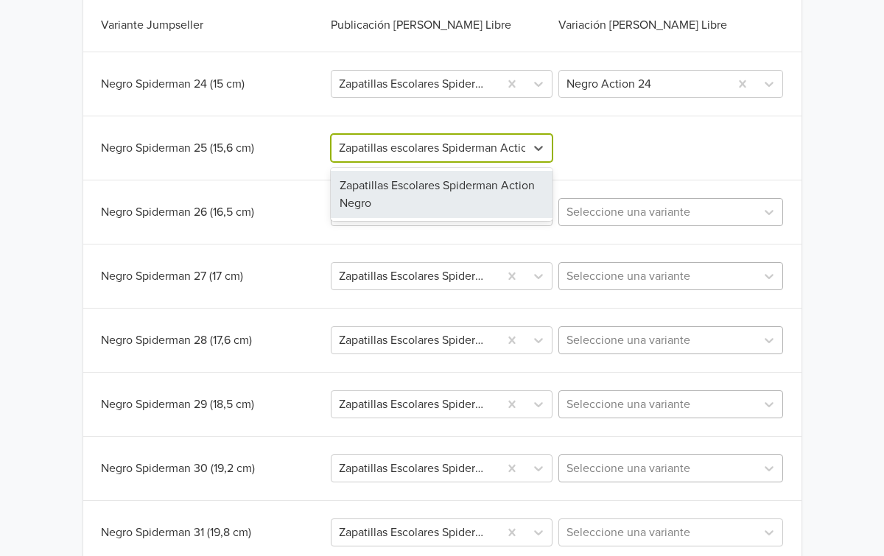
scroll to position [0, 46]
click at [445, 194] on div "Zapatillas Escolares Spiderman Action Negro" at bounding box center [442, 194] width 222 height 47
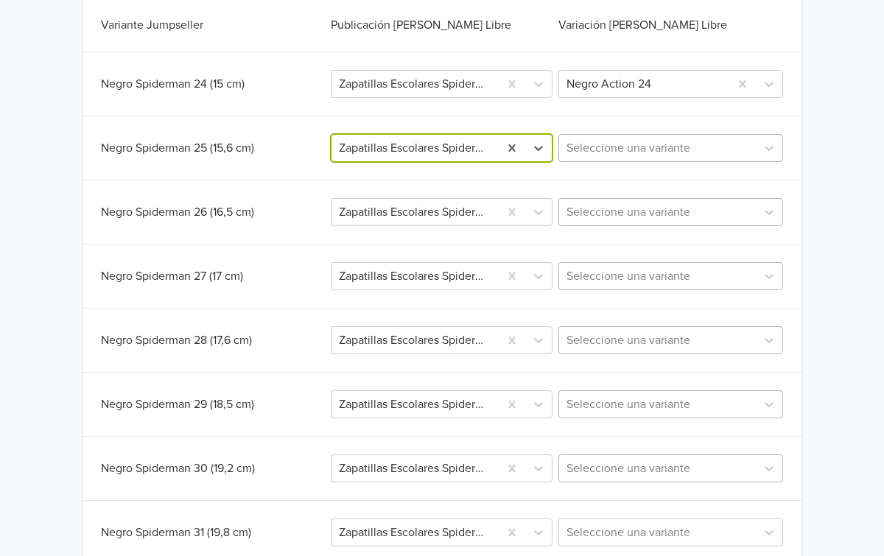
click at [734, 154] on div at bounding box center [657, 148] width 182 height 21
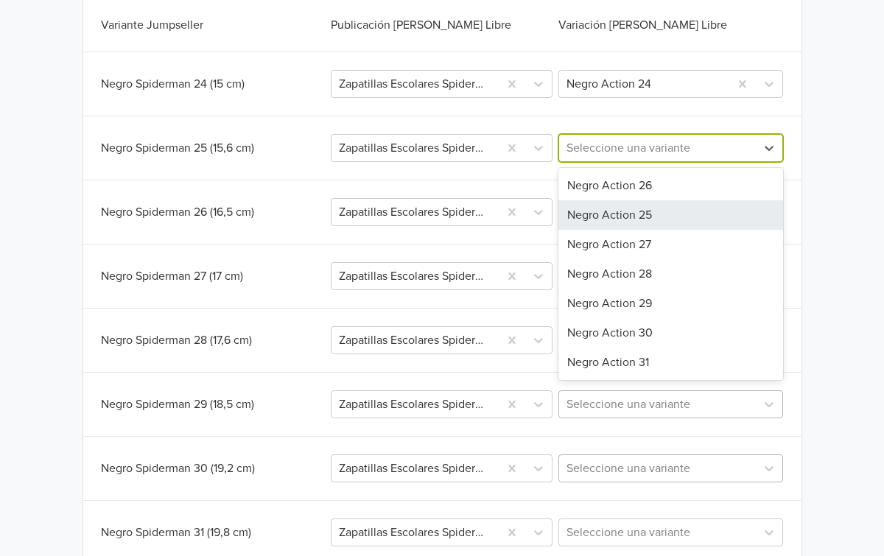
click at [669, 211] on div "Negro Action 25" at bounding box center [670, 214] width 225 height 29
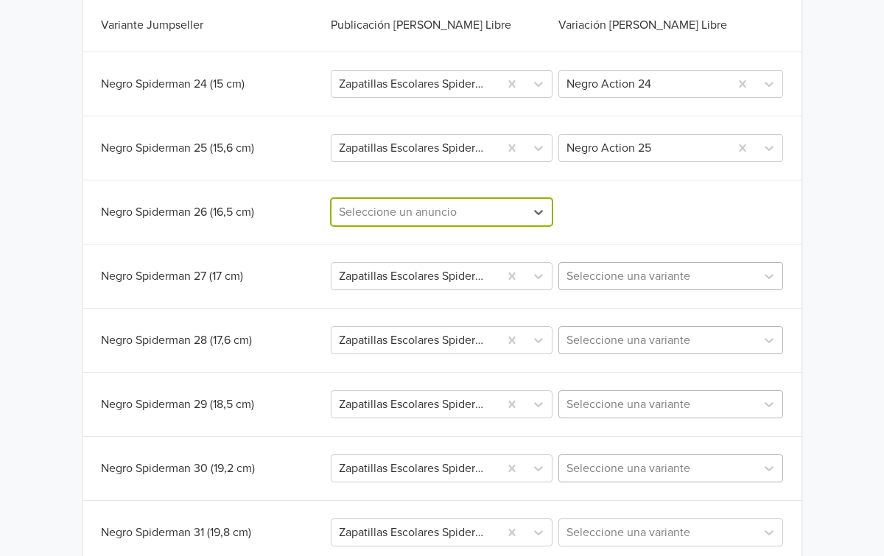
paste input "Zapatillas escolares Spiderman Action Negro"
type input "Zapatillas escolares Spiderman Action Negro"
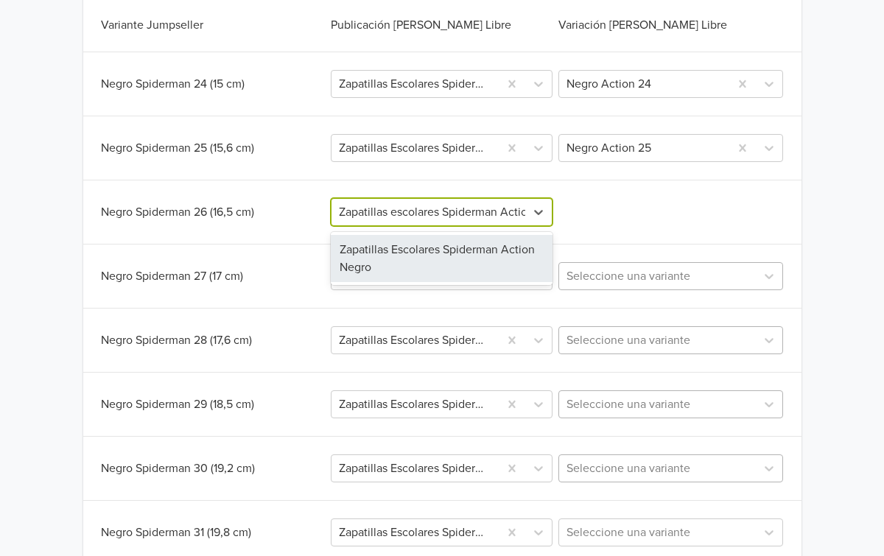
scroll to position [0, 46]
click at [472, 253] on div "Zapatillas Escolares Spiderman Action Negro" at bounding box center [442, 258] width 222 height 47
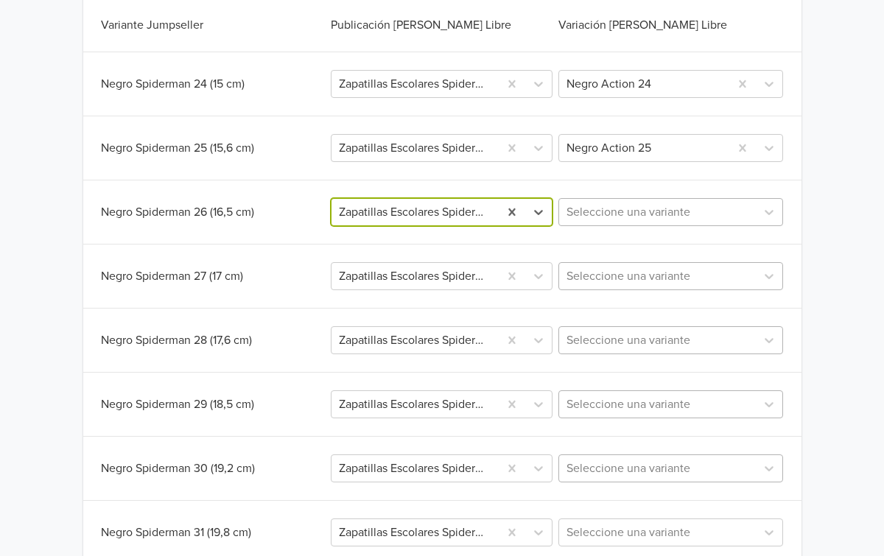
click at [726, 214] on div at bounding box center [657, 212] width 182 height 21
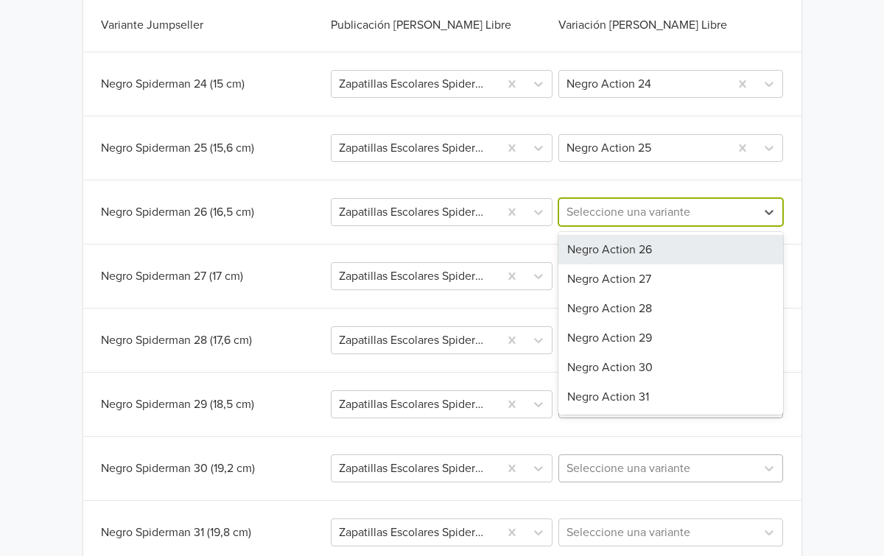
click at [667, 252] on div "Negro Action 26" at bounding box center [670, 249] width 225 height 29
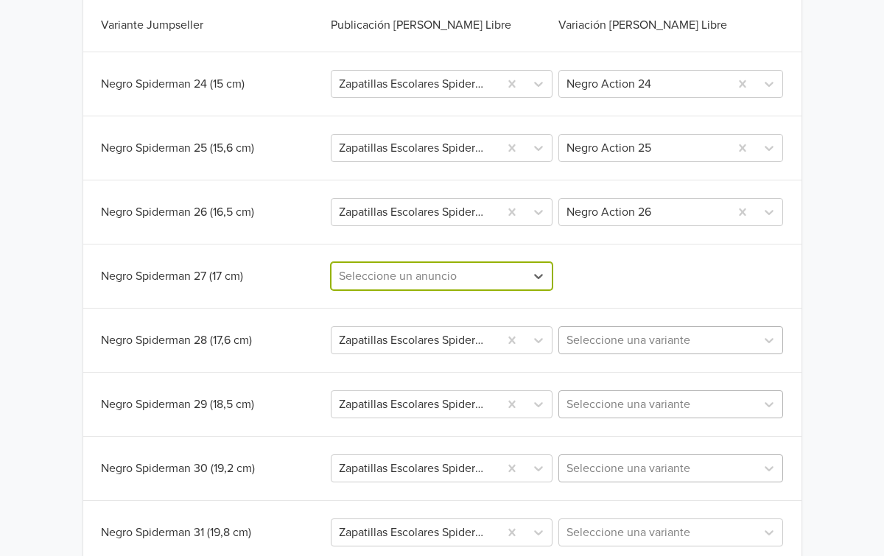
paste input "Zapatillas escolares Spiderman Action Negro"
type input "Zapatillas escolares Spiderman Action Negro"
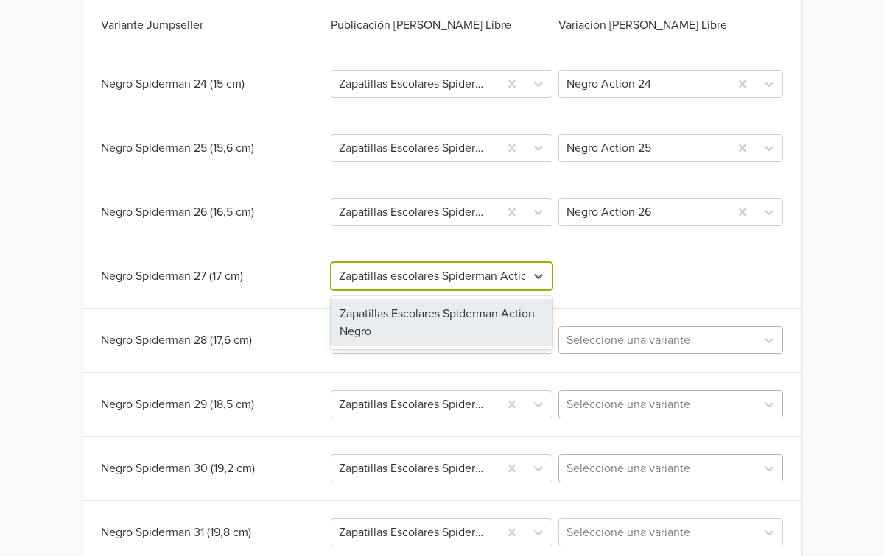
scroll to position [0, 46]
click at [481, 316] on div "Zapatillas Escolares Spiderman Action Negro" at bounding box center [442, 322] width 222 height 47
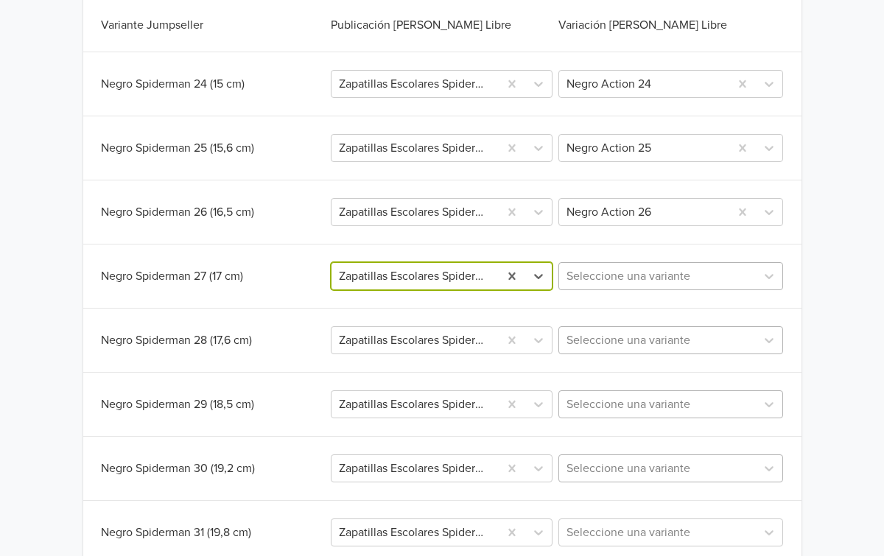
click at [747, 286] on div "Seleccione una variante" at bounding box center [657, 276] width 197 height 27
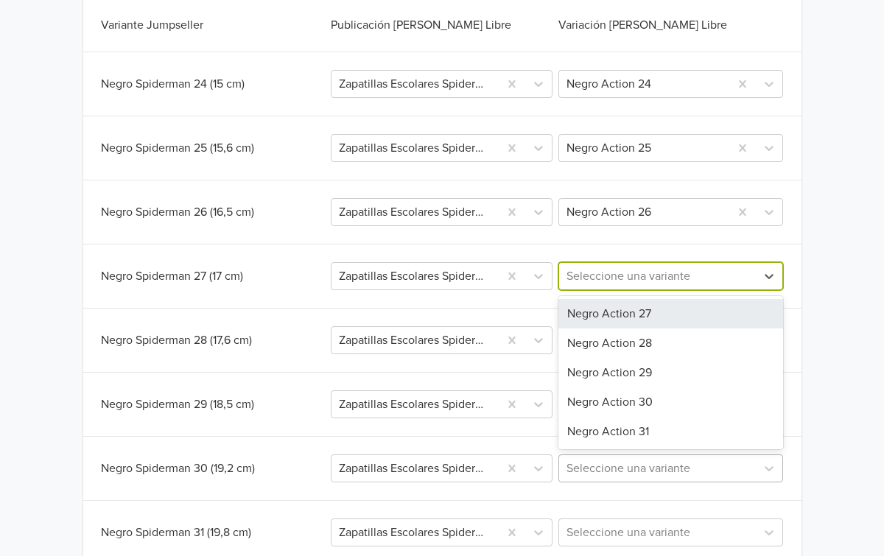
click at [670, 311] on div "Negro Action 27" at bounding box center [670, 313] width 225 height 29
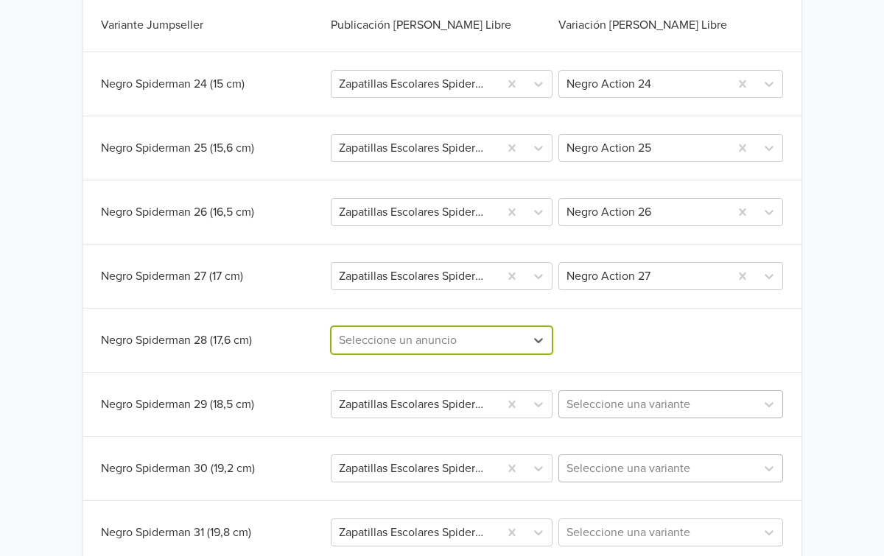
paste input "Zapatillas escolares Spiderman Action Negro"
type input "Zapatillas escolares Spiderman Action Negro"
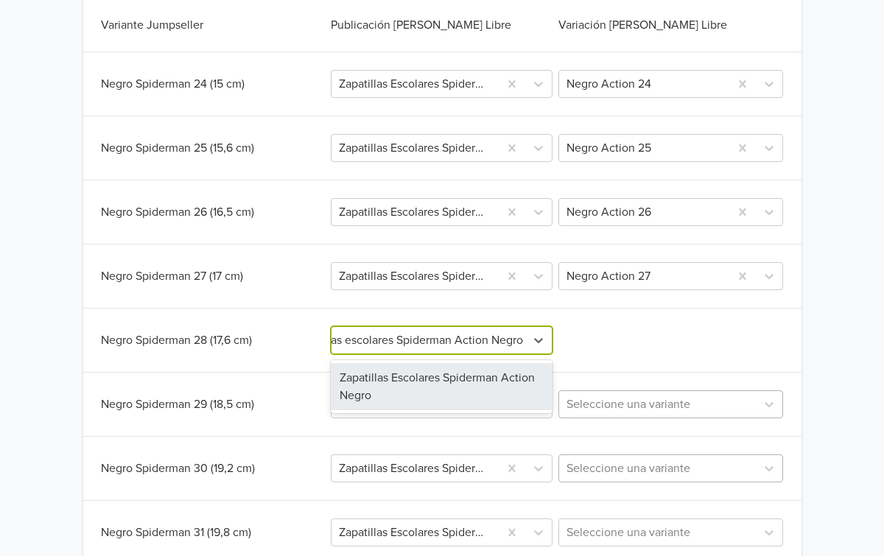
click at [471, 372] on div "Zapatillas Escolares Spiderman Action Negro" at bounding box center [442, 386] width 222 height 47
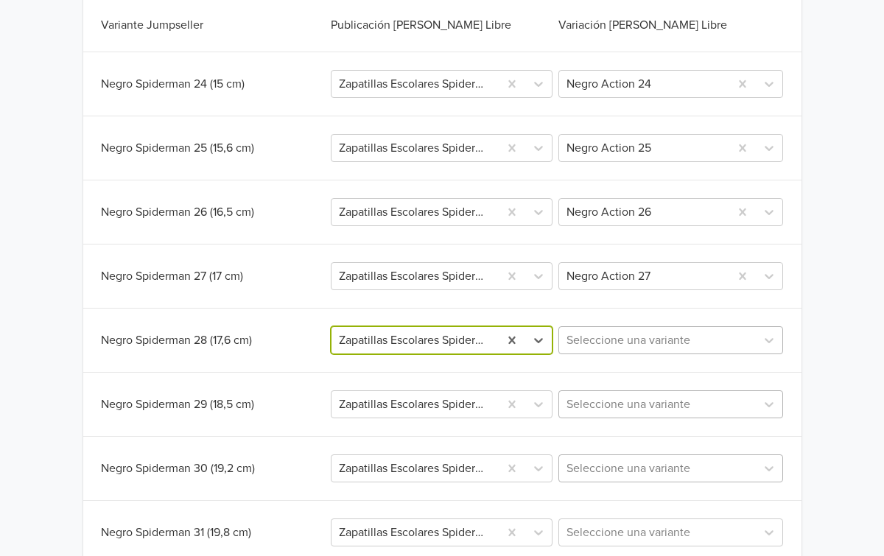
click at [677, 348] on div at bounding box center [657, 340] width 182 height 21
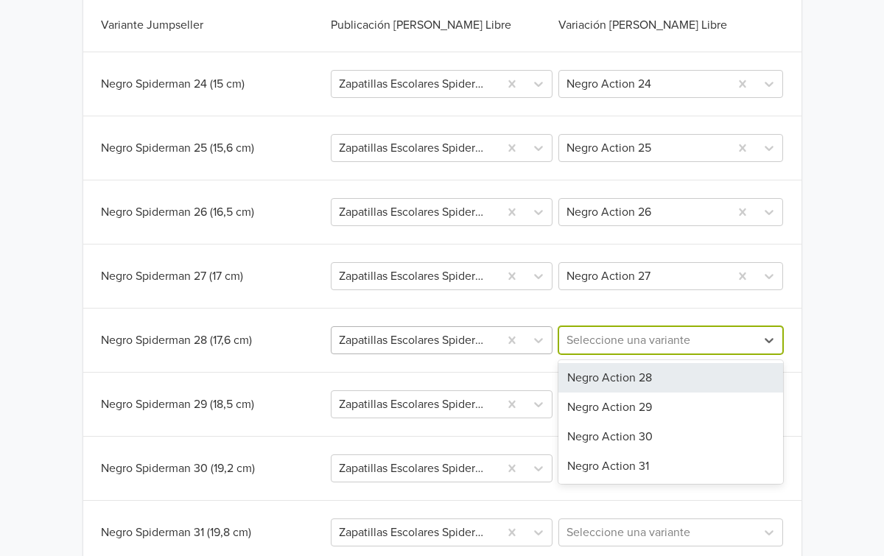
click at [665, 373] on div "Negro Action 28" at bounding box center [670, 377] width 225 height 29
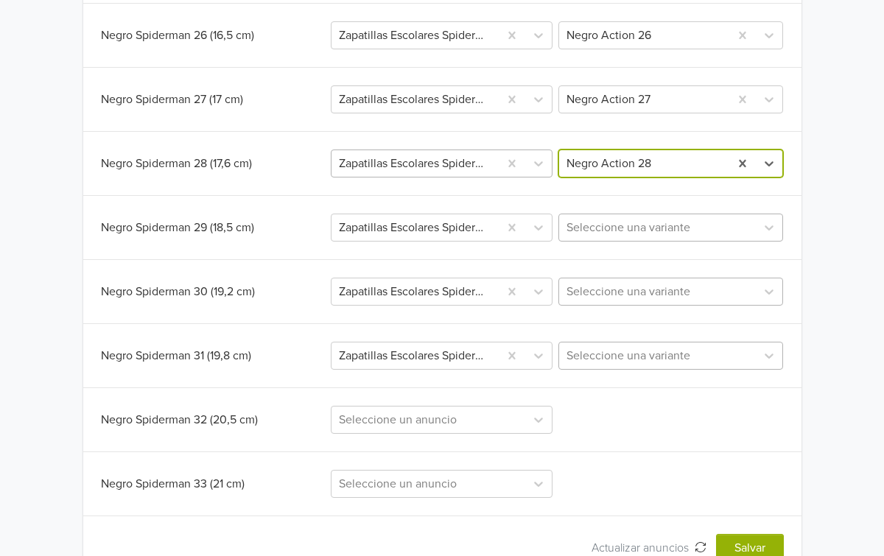
scroll to position [649, 0]
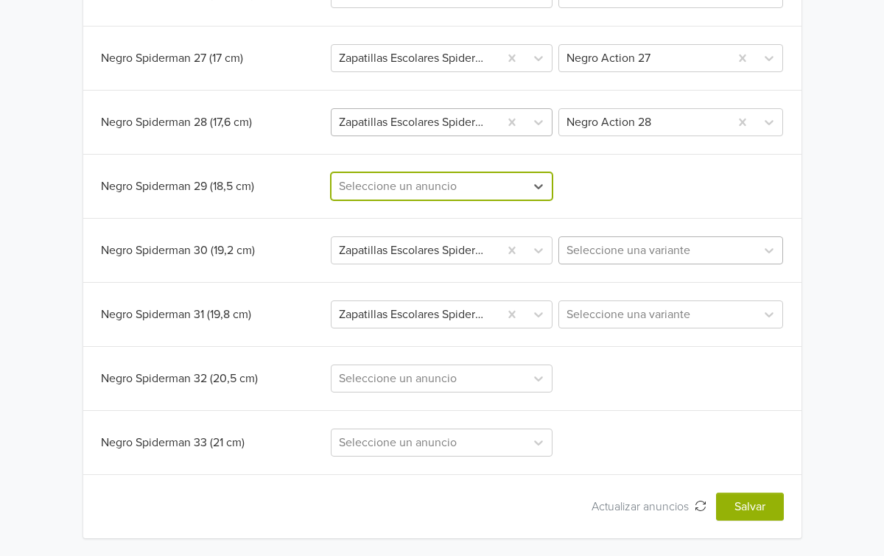
paste input "Zapatillas escolares Spiderman Action Negro"
type input "Zapatillas escolares Spiderman Action Negro"
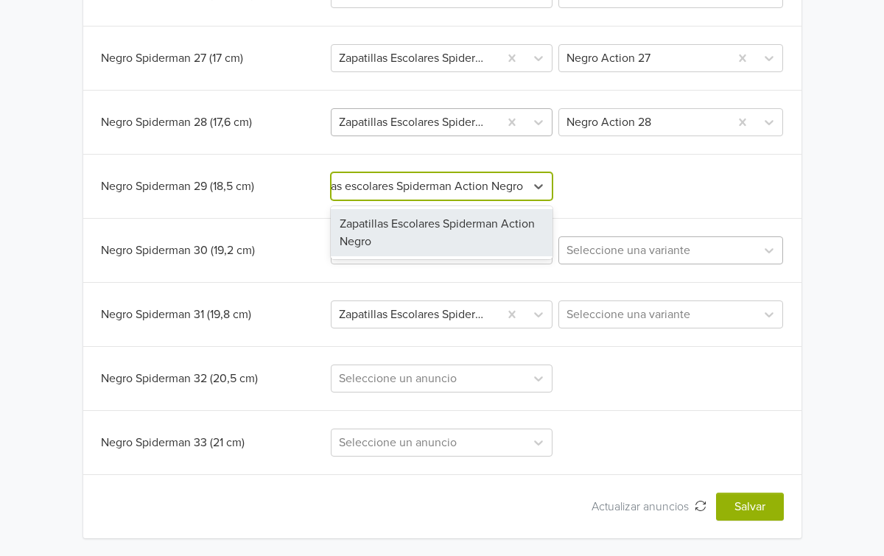
click at [476, 230] on div "Zapatillas Escolares Spiderman Action Negro" at bounding box center [442, 232] width 222 height 47
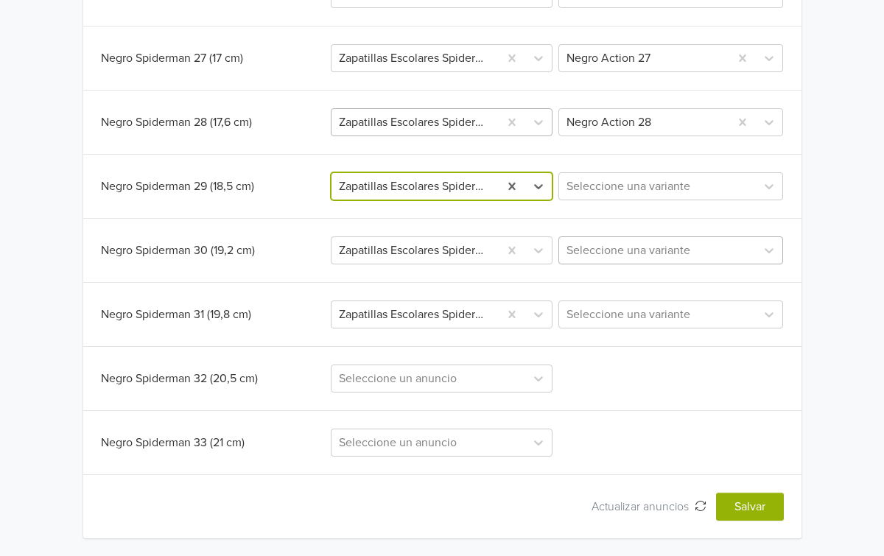
scroll to position [0, 0]
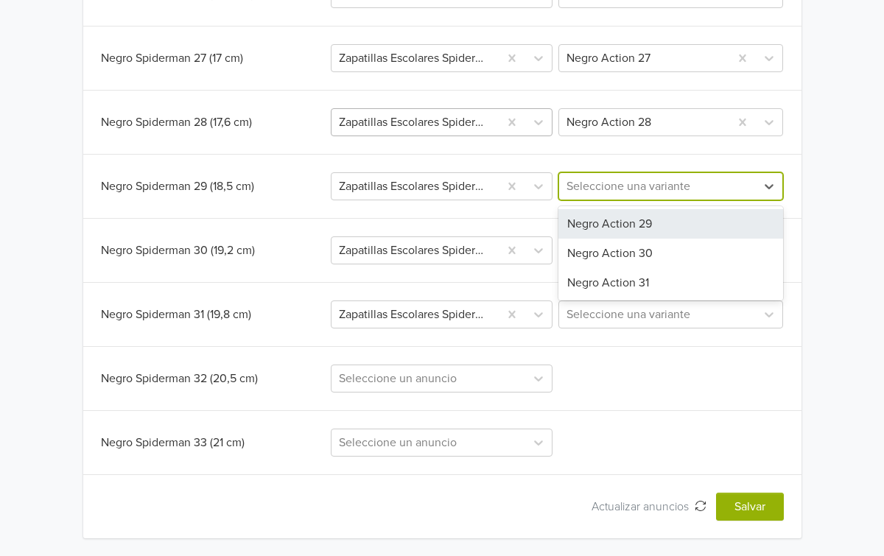
click at [657, 196] on div at bounding box center [657, 186] width 182 height 21
click at [645, 226] on div "Negro Action 29" at bounding box center [670, 223] width 225 height 29
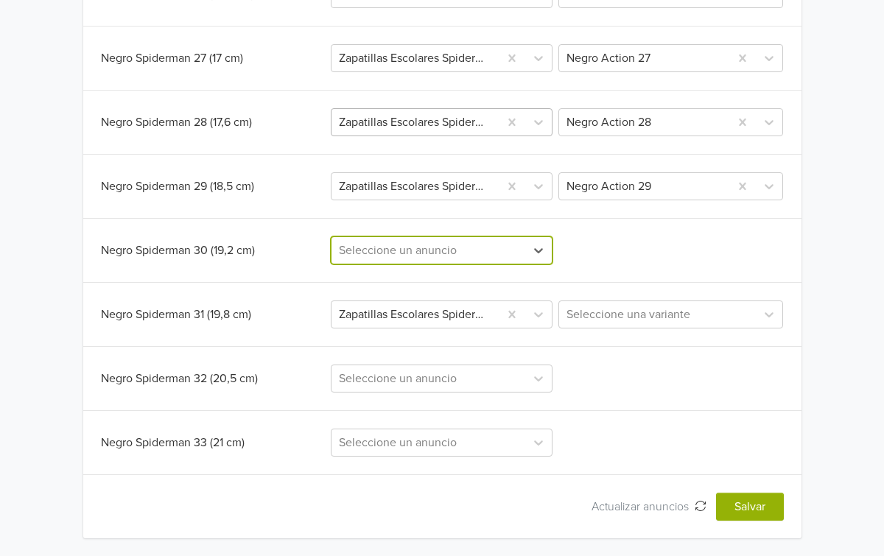
paste input "Zapatillas escolares Spiderman Action Negro"
type input "Zapatillas escolares Spiderman Action Negro"
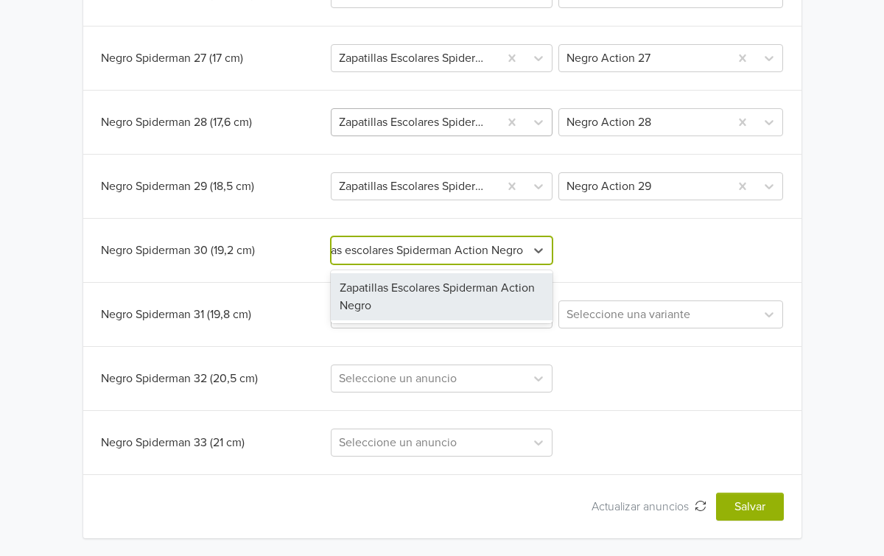
click at [470, 291] on div "Zapatillas Escolares Spiderman Action Negro" at bounding box center [442, 296] width 222 height 47
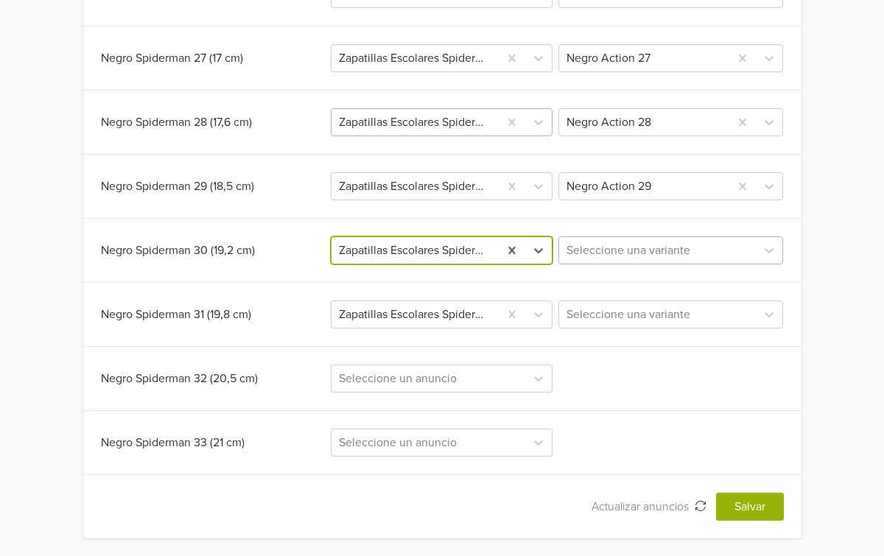
click at [669, 254] on div at bounding box center [657, 250] width 182 height 21
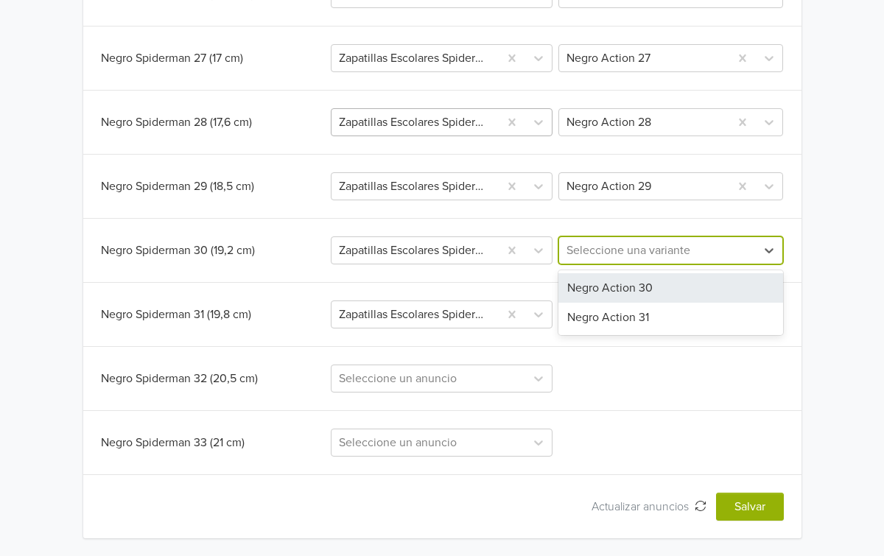
click at [637, 292] on div "Negro Action 30" at bounding box center [670, 287] width 225 height 29
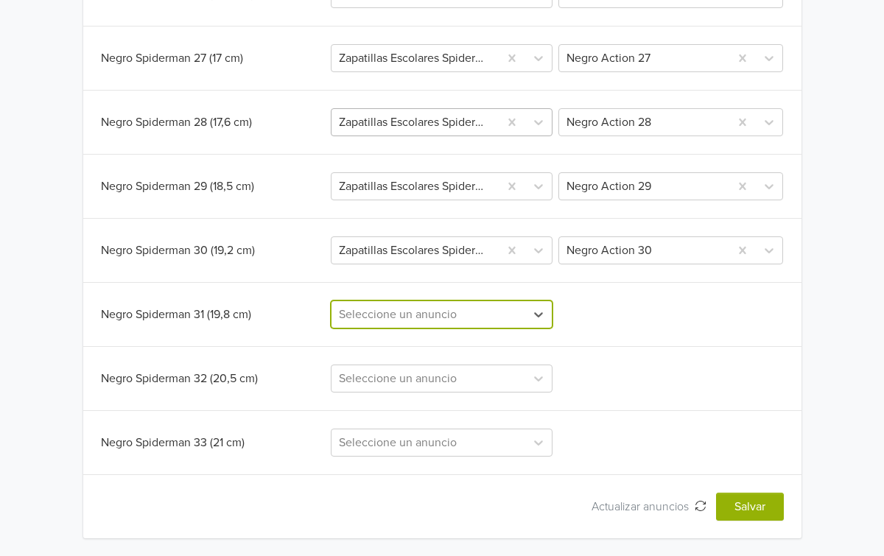
paste input "Zapatillas escolares Spiderman Action Negro"
type input "Zapatillas escolares Spiderman Action Negro"
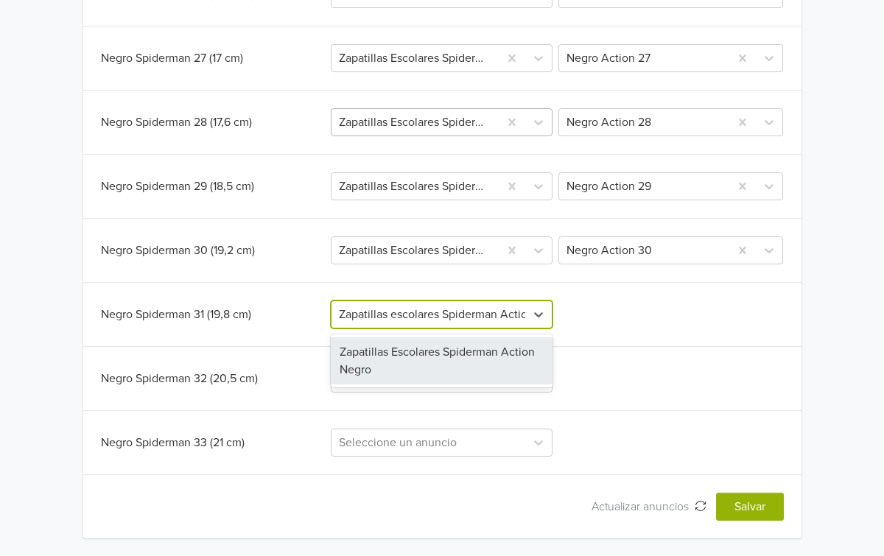
scroll to position [0, 46]
drag, startPoint x: 465, startPoint y: 353, endPoint x: 482, endPoint y: 353, distance: 16.9
click at [465, 353] on div "Zapatillas Escolares Spiderman Action Negro" at bounding box center [442, 360] width 222 height 47
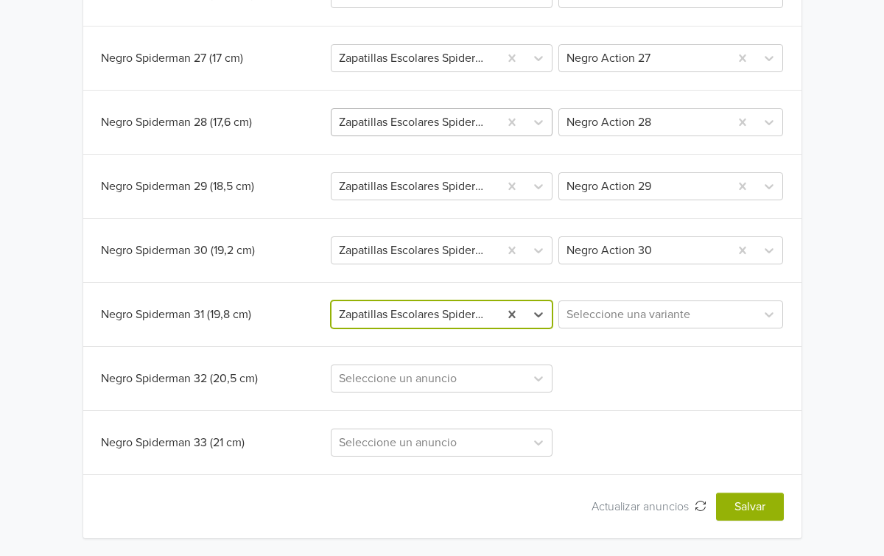
scroll to position [0, 0]
click at [694, 321] on div at bounding box center [657, 314] width 182 height 21
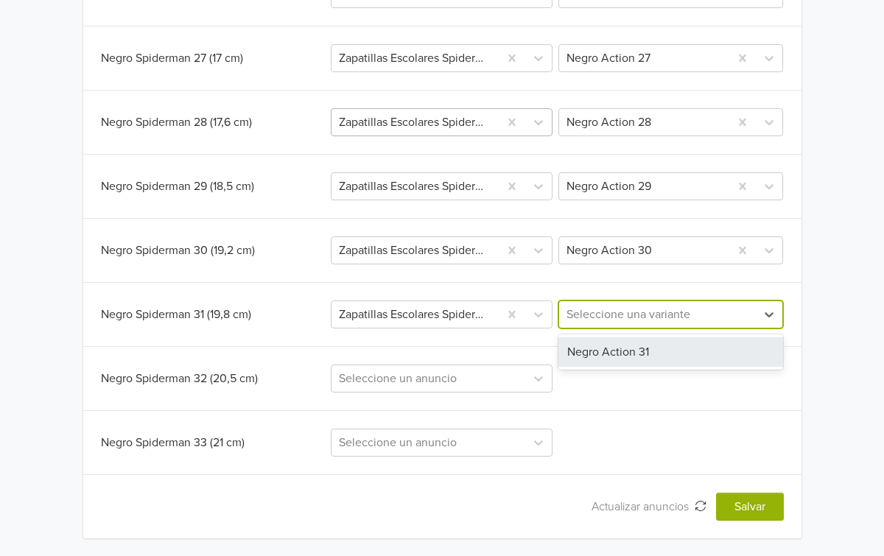
click at [666, 347] on div "Negro Action 31" at bounding box center [670, 351] width 225 height 29
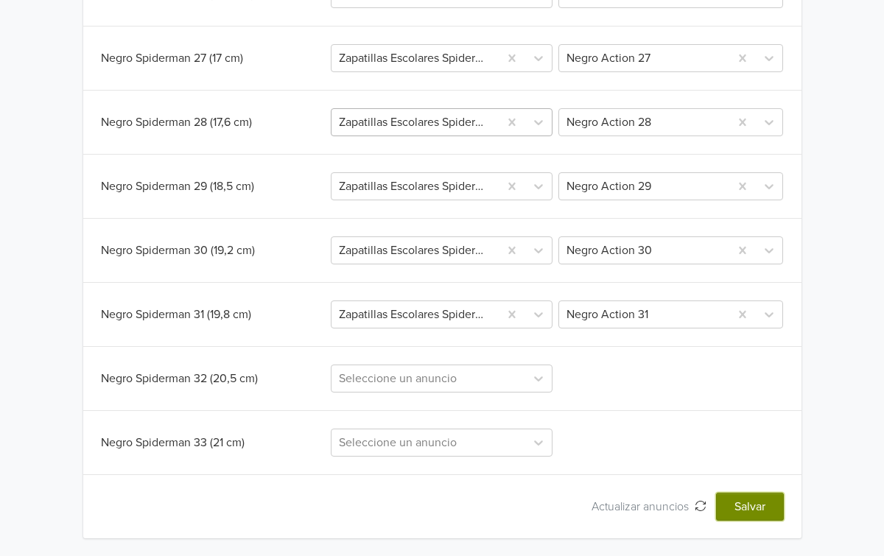
click at [756, 512] on button "Salvar" at bounding box center [750, 507] width 68 height 28
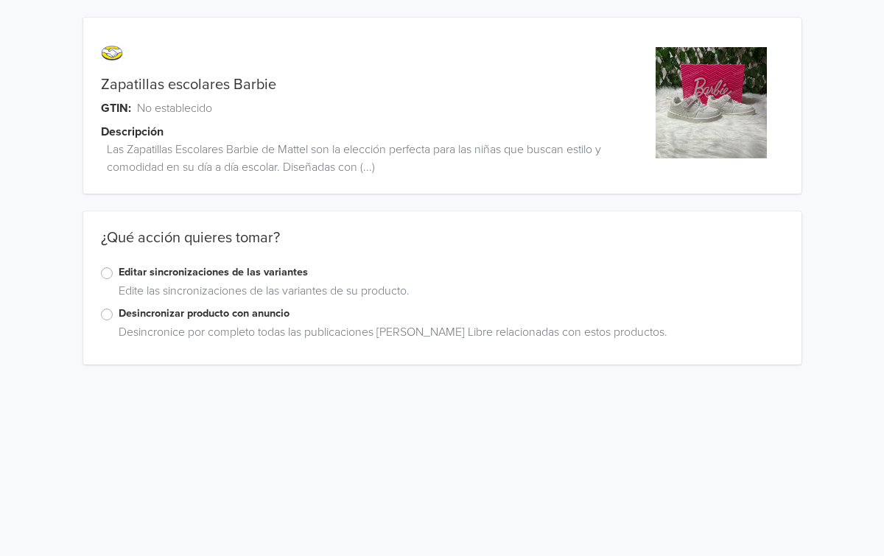
click at [119, 273] on label "Editar sincronizaciones de las variantes" at bounding box center [451, 272] width 665 height 16
click at [0, 0] on input "Editar sincronizaciones de las variantes" at bounding box center [0, 0] width 0 height 0
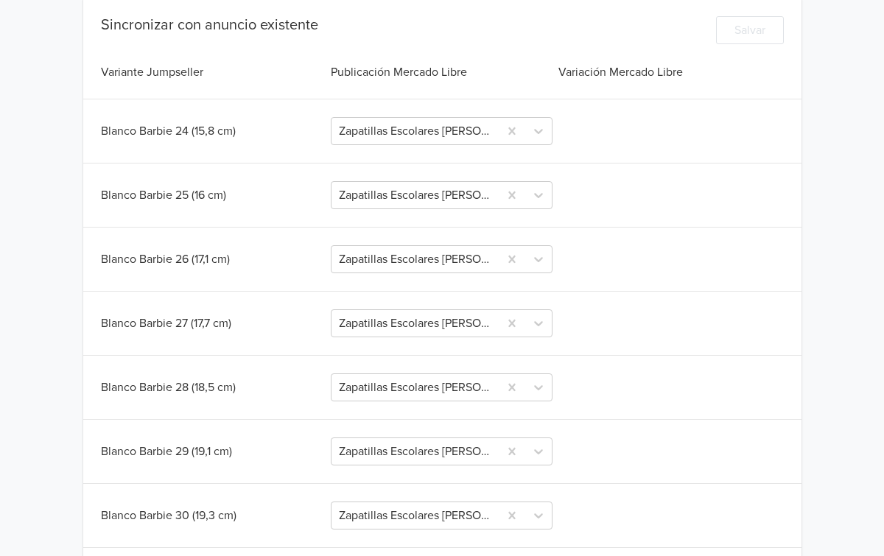
scroll to position [389, 0]
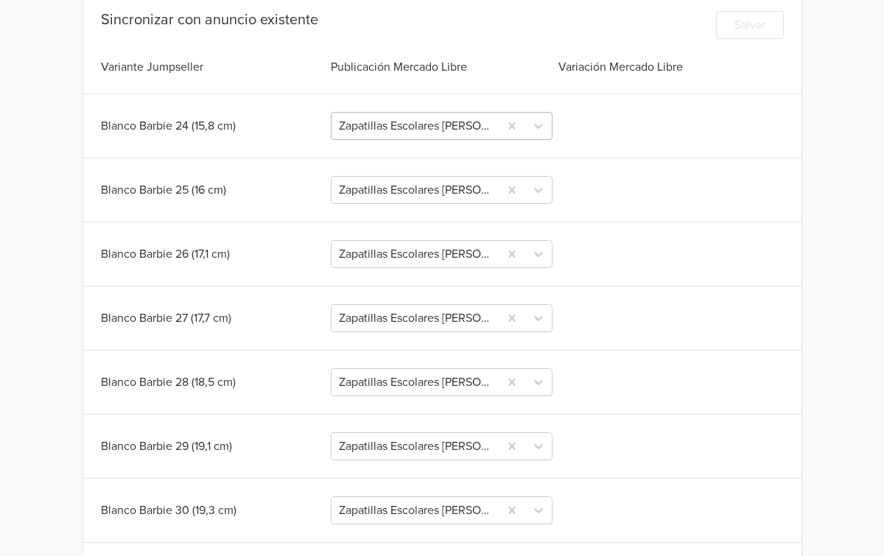
click at [462, 126] on div at bounding box center [415, 126] width 152 height 21
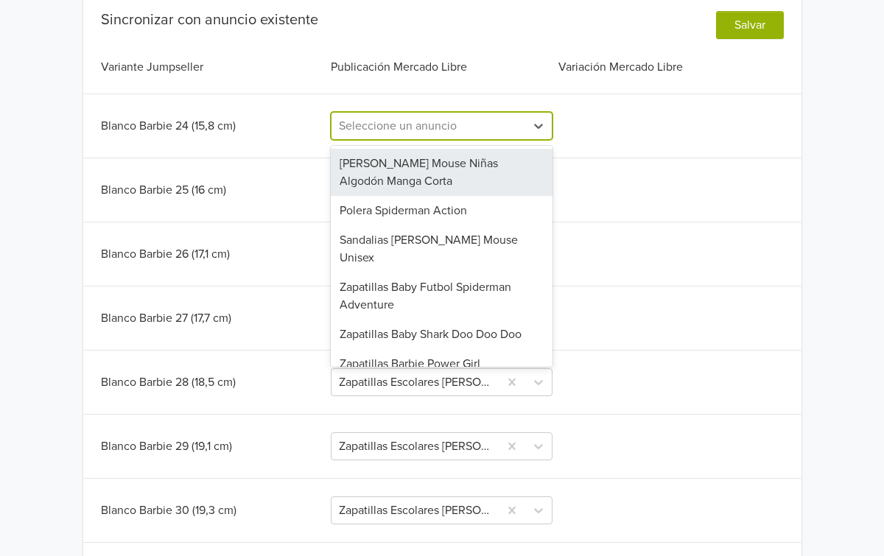
paste input "Zapatillas escolares [PERSON_NAME]"
type input "Zapatillas escolares [PERSON_NAME]"
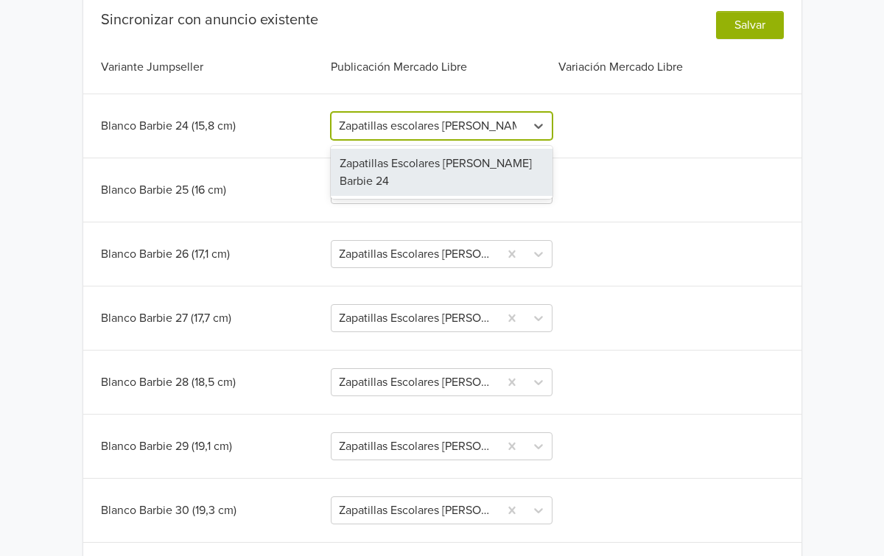
click at [424, 176] on div "Zapatillas Escolares [PERSON_NAME] Barbie 24" at bounding box center [442, 172] width 222 height 47
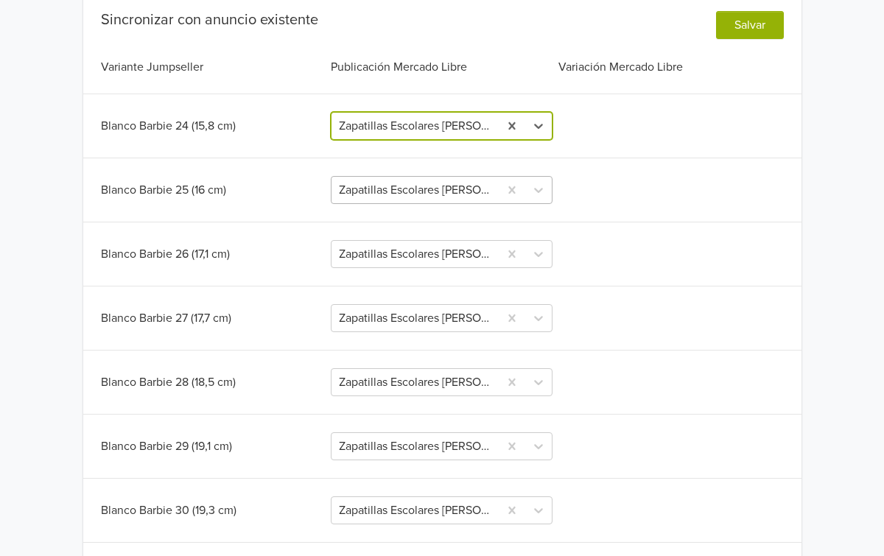
click at [443, 198] on div at bounding box center [415, 190] width 152 height 21
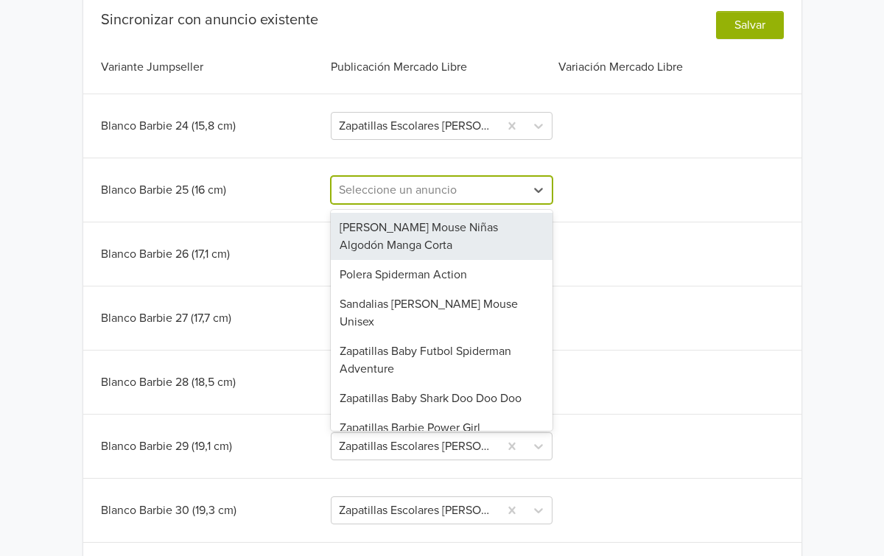
paste input "Zapatillas escolares [PERSON_NAME]"
type input "Zapatillas escolares [PERSON_NAME]"
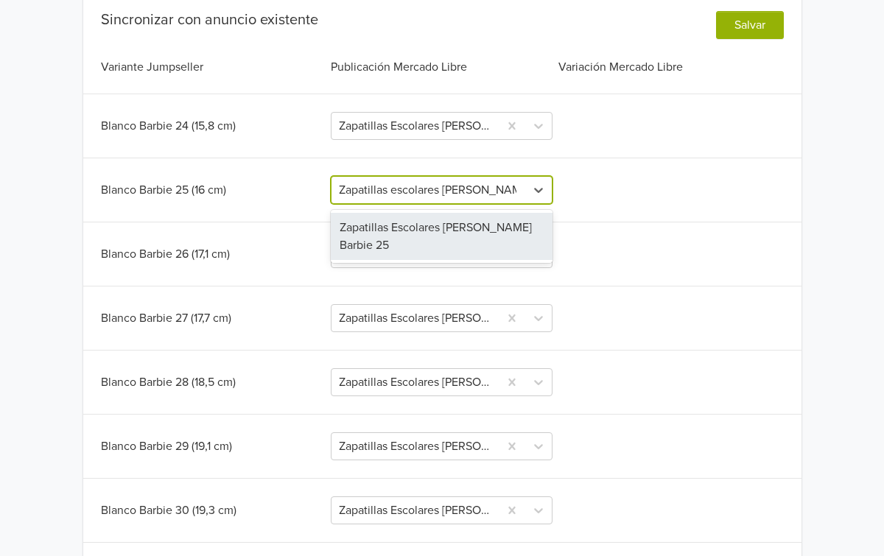
click at [437, 236] on div "Zapatillas Escolares [PERSON_NAME] Barbie 25" at bounding box center [442, 236] width 222 height 47
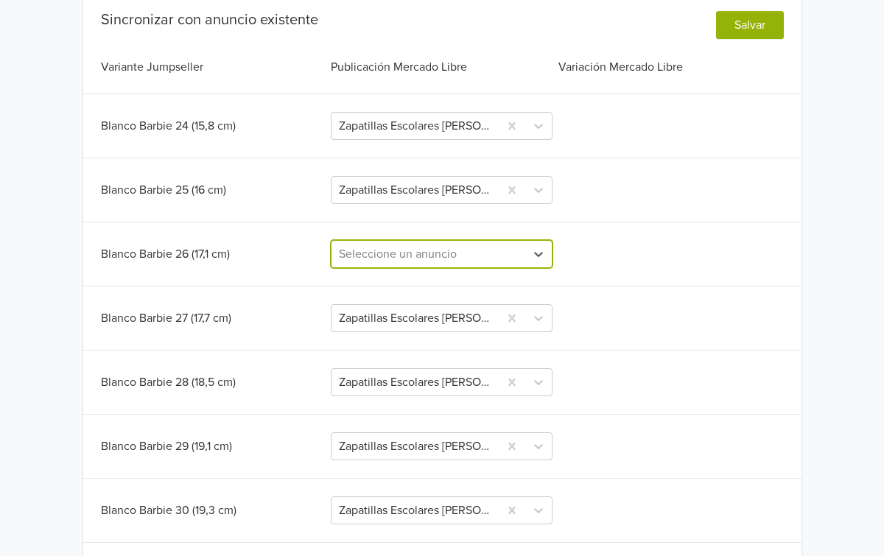
paste input "Zapatillas escolares [PERSON_NAME]"
type input "Zapatillas escolares [PERSON_NAME]"
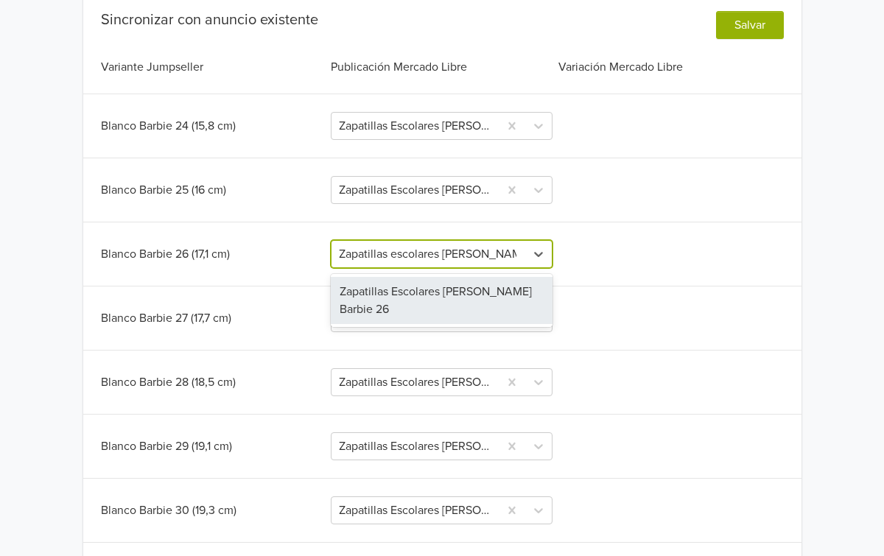
click at [448, 288] on div "Zapatillas Escolares [PERSON_NAME] Barbie 26" at bounding box center [442, 300] width 222 height 47
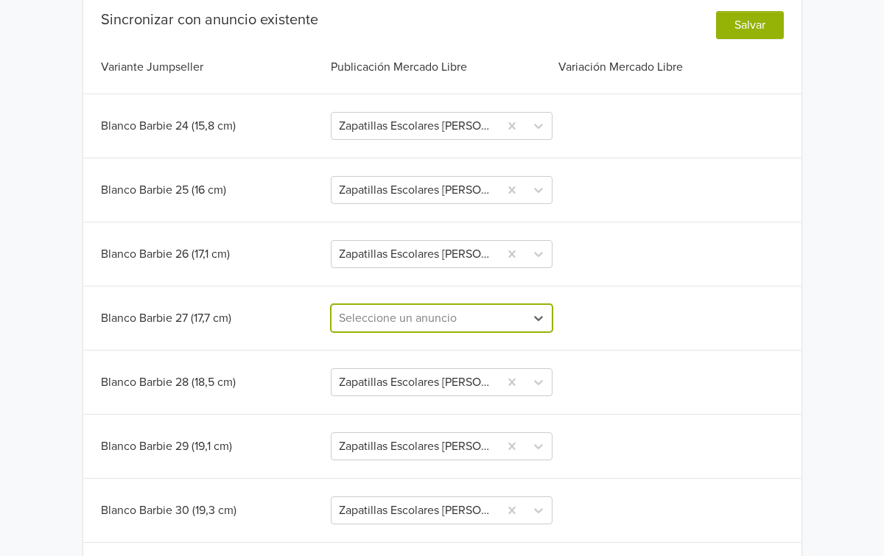
paste input "Zapatillas escolares [PERSON_NAME]"
type input "Zapatillas escolares [PERSON_NAME]"
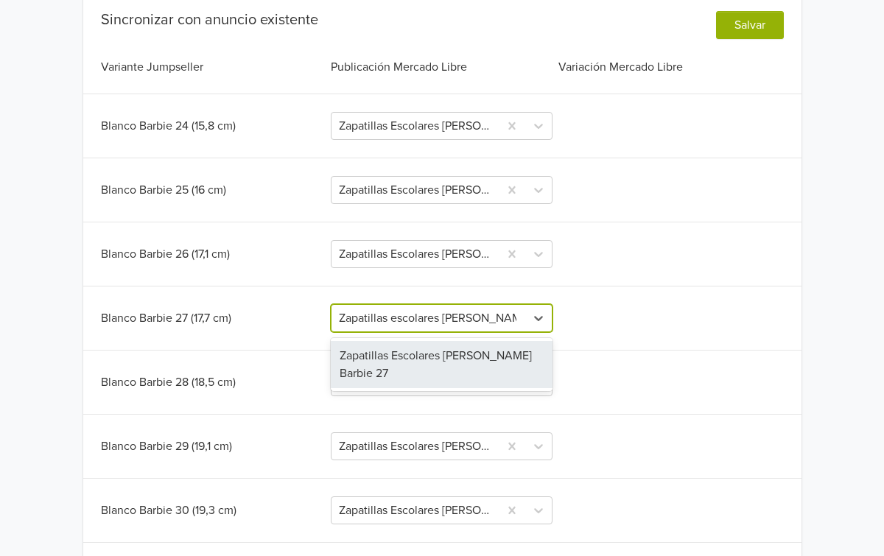
drag, startPoint x: 452, startPoint y: 356, endPoint x: 601, endPoint y: 368, distance: 149.2
click at [452, 356] on div "Zapatillas Escolares [PERSON_NAME] Barbie 27" at bounding box center [442, 364] width 222 height 47
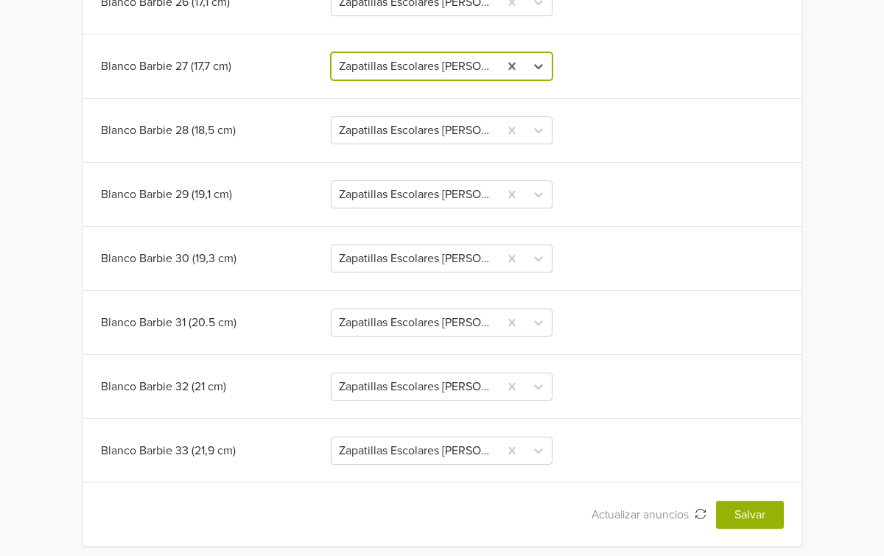
scroll to position [645, 0]
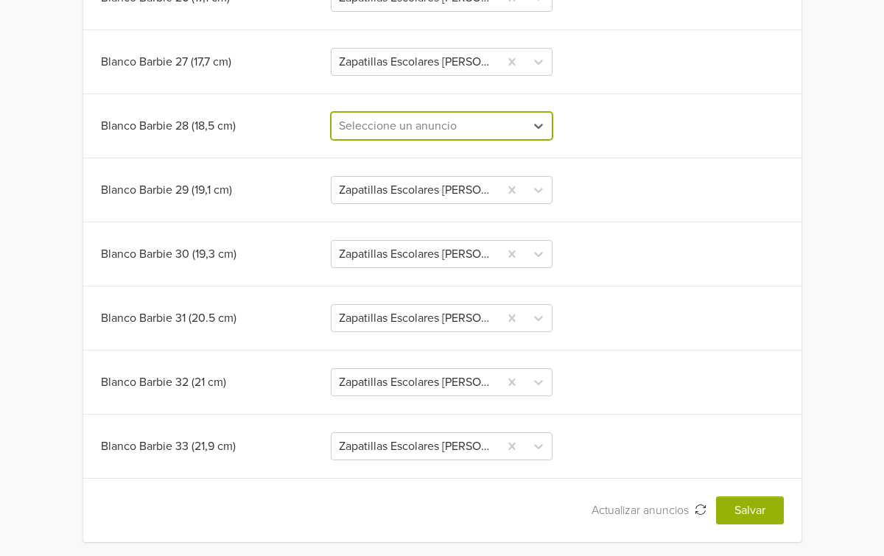
paste input "Zapatillas escolares [PERSON_NAME]"
type input "Zapatillas escolares [PERSON_NAME]"
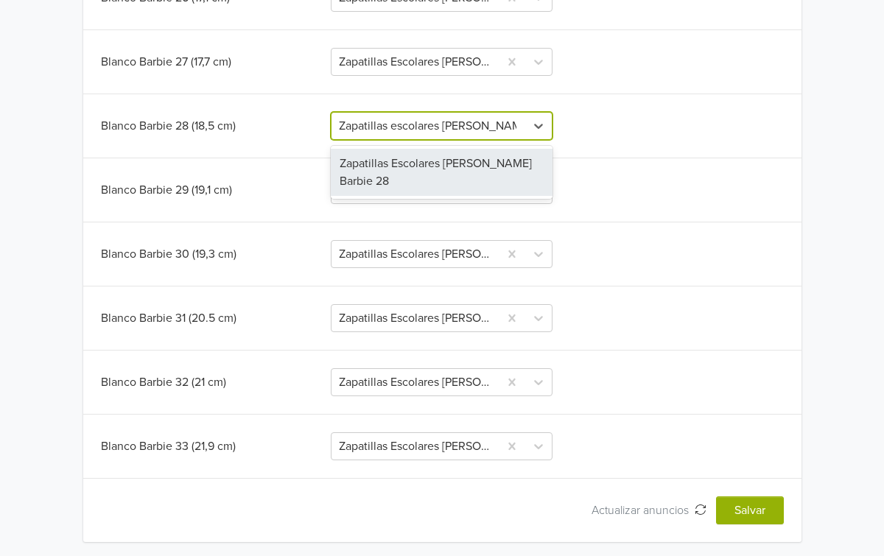
click at [441, 167] on div "Zapatillas Escolares [PERSON_NAME] Barbie 28" at bounding box center [442, 172] width 222 height 47
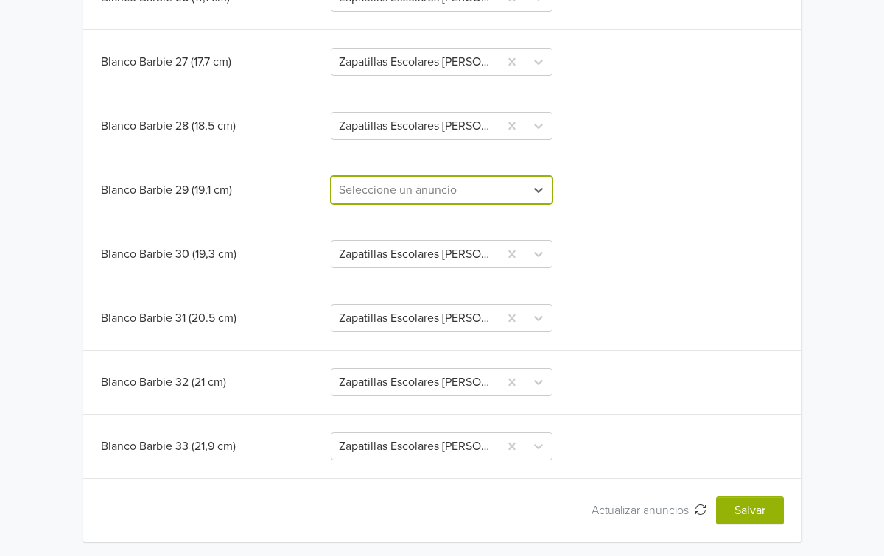
paste input "Zapatillas escolares [PERSON_NAME]"
type input "Zapatillas escolares [PERSON_NAME]"
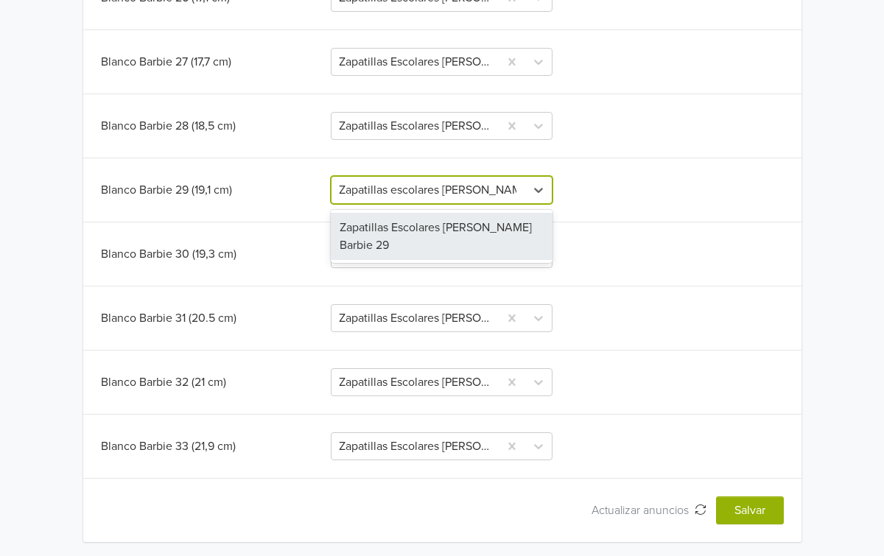
click at [408, 233] on div "Zapatillas Escolares [PERSON_NAME] Barbie 29" at bounding box center [442, 236] width 222 height 47
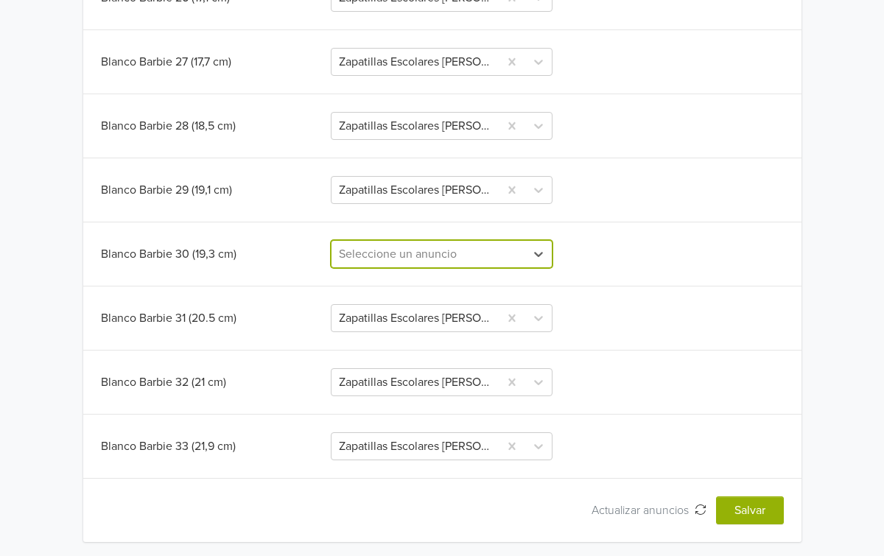
paste input "Zapatillas escolares [PERSON_NAME]"
type input "Zapatillas escolares [PERSON_NAME]"
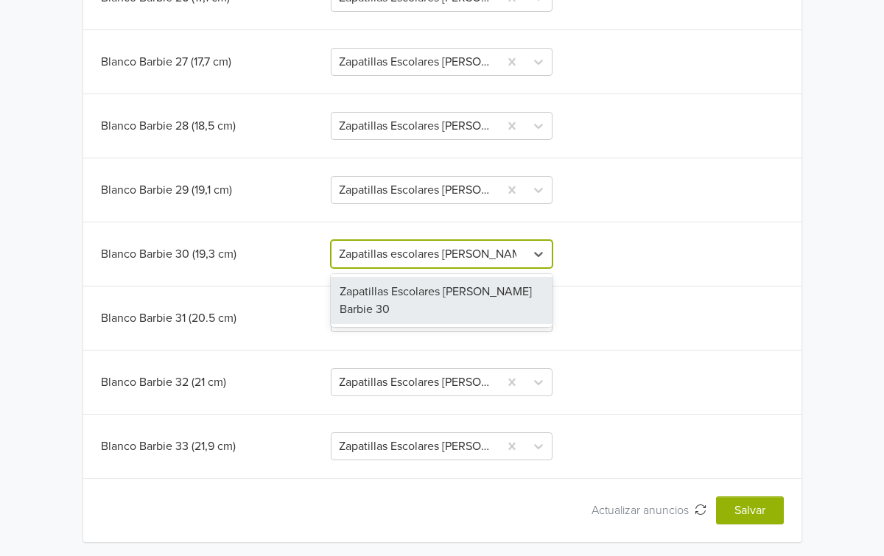
click at [453, 296] on div "Zapatillas Escolares [PERSON_NAME] Barbie 30" at bounding box center [442, 300] width 222 height 47
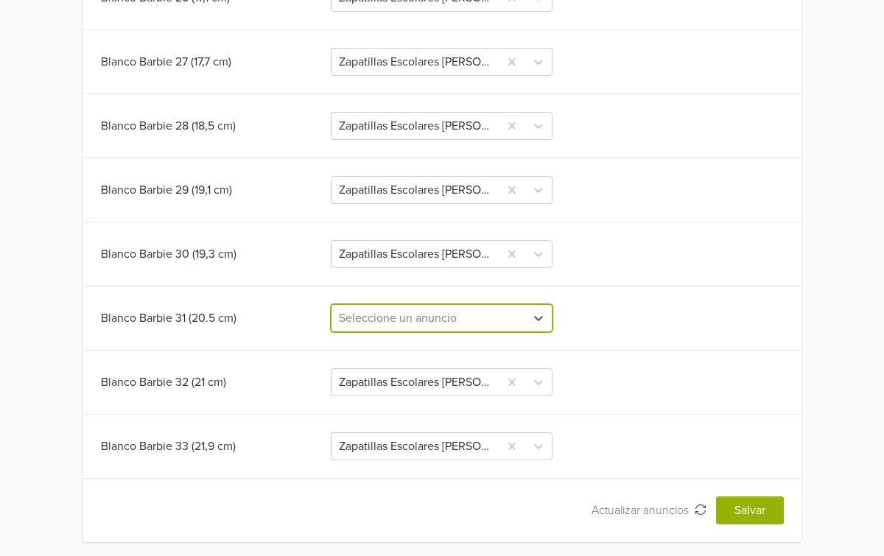
paste input "Zapatillas escolares [PERSON_NAME]"
type input "Zapatillas escolares [PERSON_NAME]"
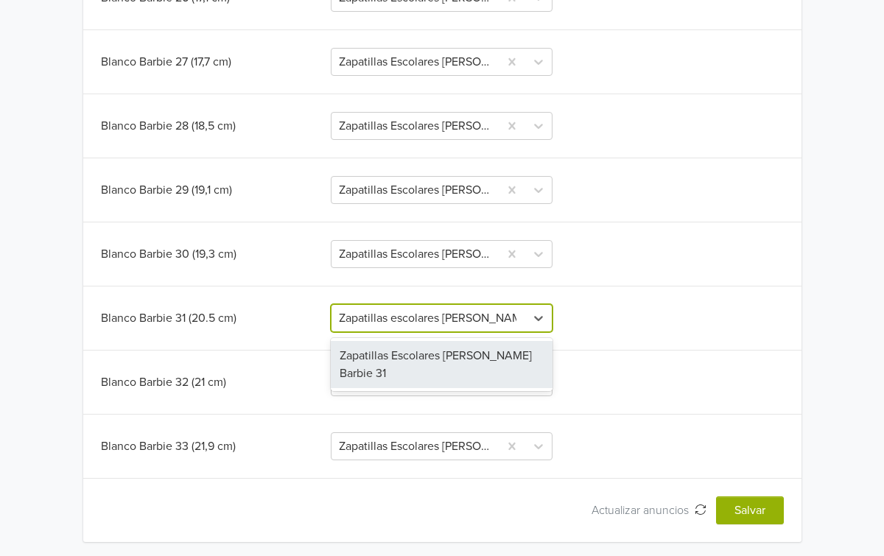
click at [431, 356] on div "Zapatillas Escolares [PERSON_NAME] Barbie 31" at bounding box center [442, 364] width 222 height 47
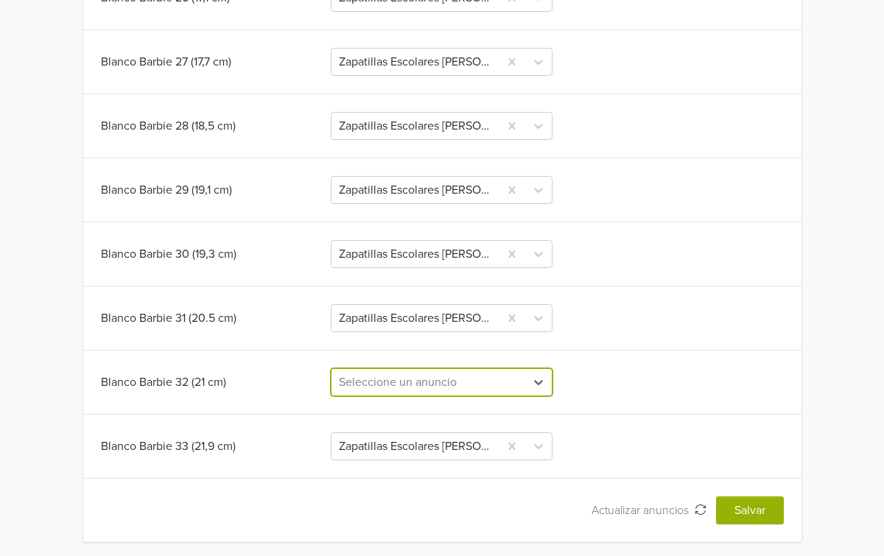
paste input "Zapatillas escolares [PERSON_NAME]"
type input "Zapatillas escolares [PERSON_NAME]"
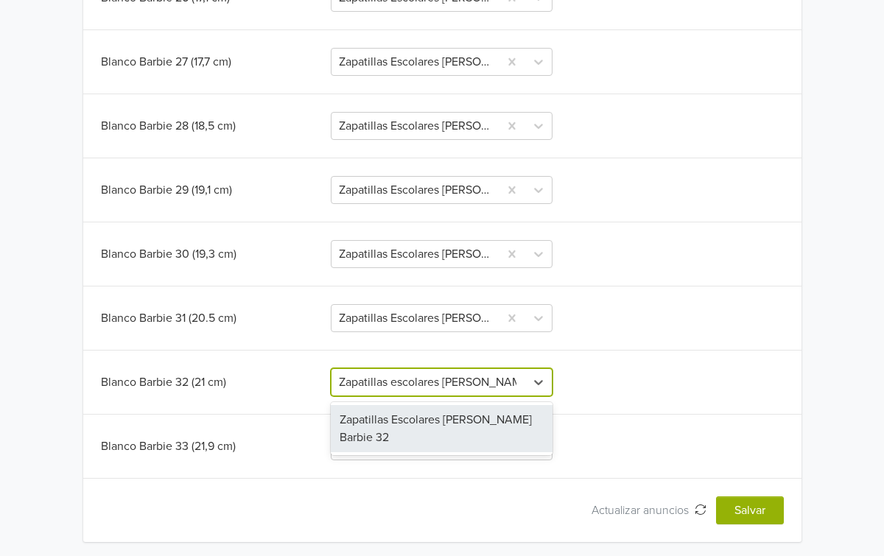
click at [437, 428] on div "Zapatillas Escolares [PERSON_NAME] Barbie 32" at bounding box center [442, 428] width 222 height 47
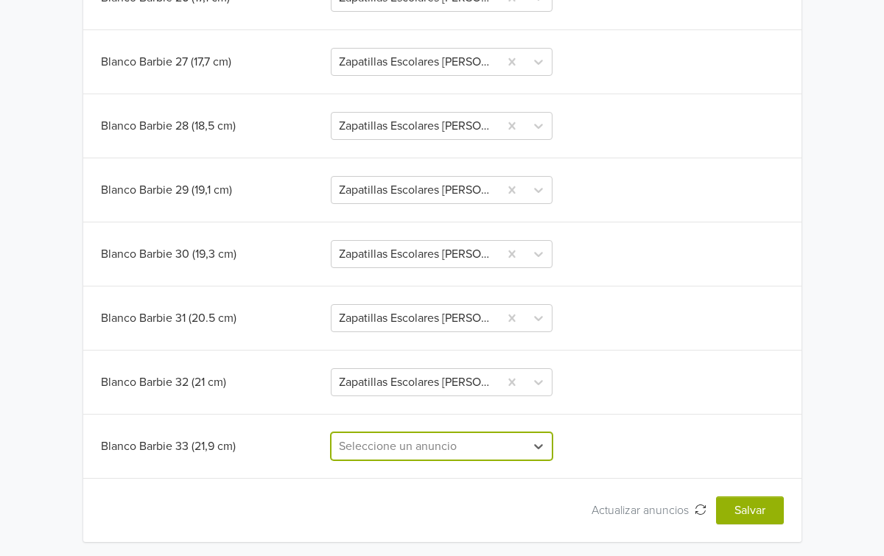
paste input "Zapatillas escolares [PERSON_NAME]"
type input "Zapatillas escolares [PERSON_NAME]"
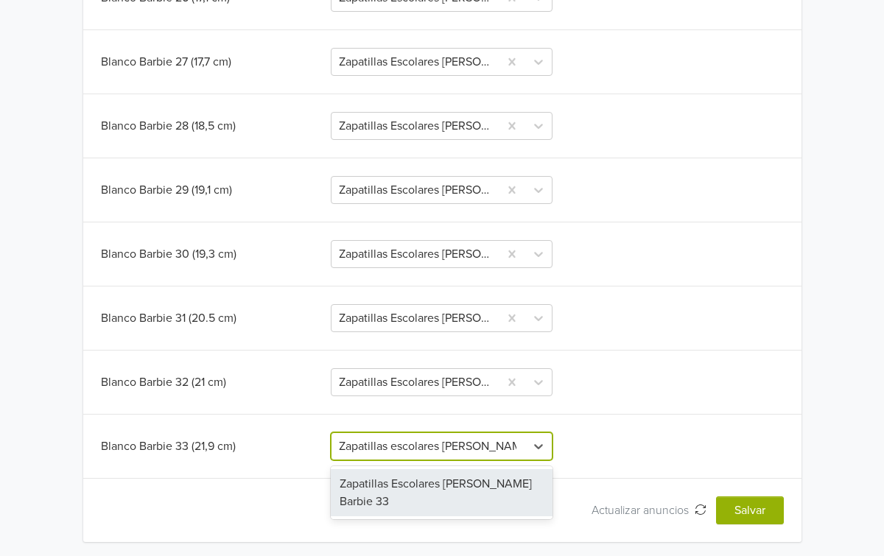
click at [432, 479] on div "Zapatillas Escolares [PERSON_NAME] Barbie 33" at bounding box center [442, 492] width 222 height 47
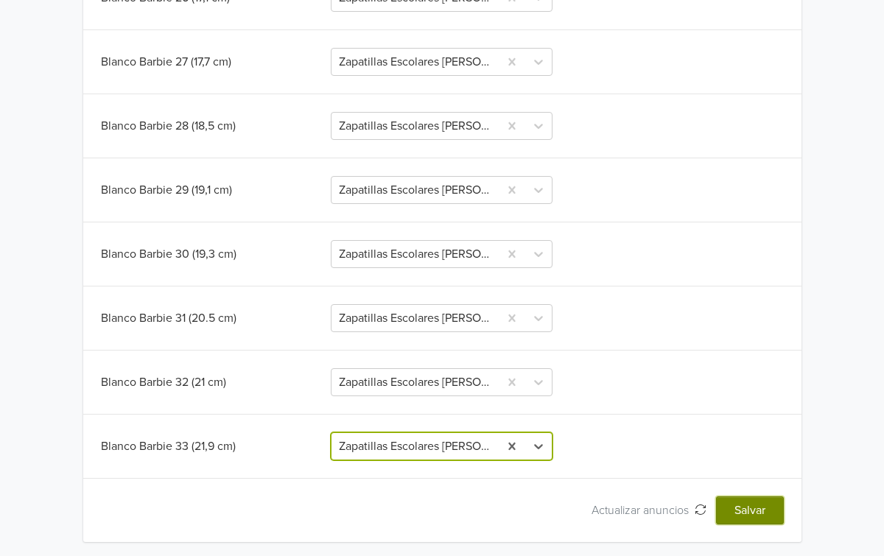
click at [755, 515] on button "Salvar" at bounding box center [750, 510] width 68 height 28
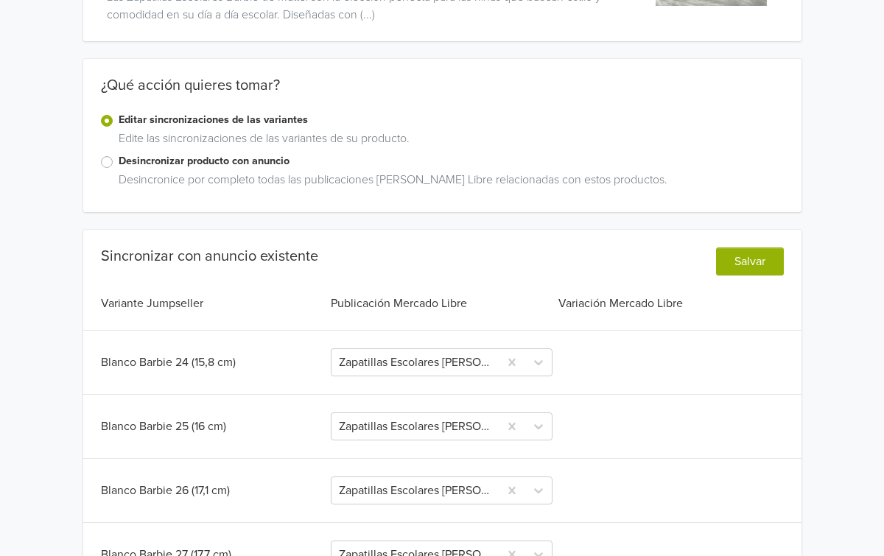
scroll to position [649, 0]
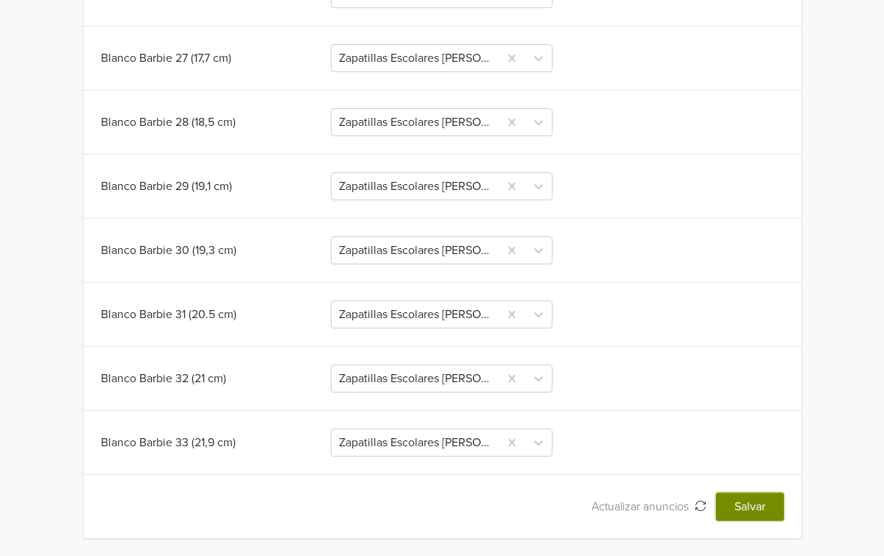
click at [751, 504] on button "Salvar" at bounding box center [750, 507] width 68 height 28
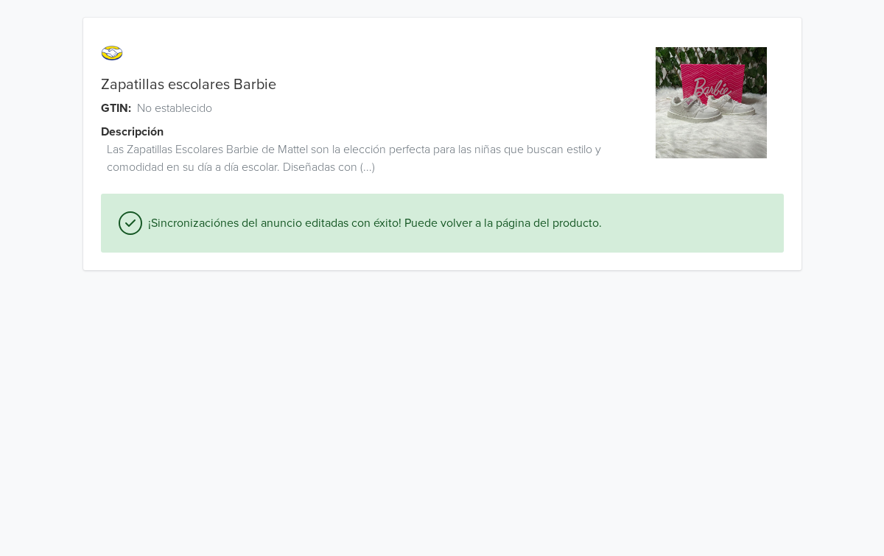
scroll to position [0, 0]
